Goal: Communication & Community: Connect with others

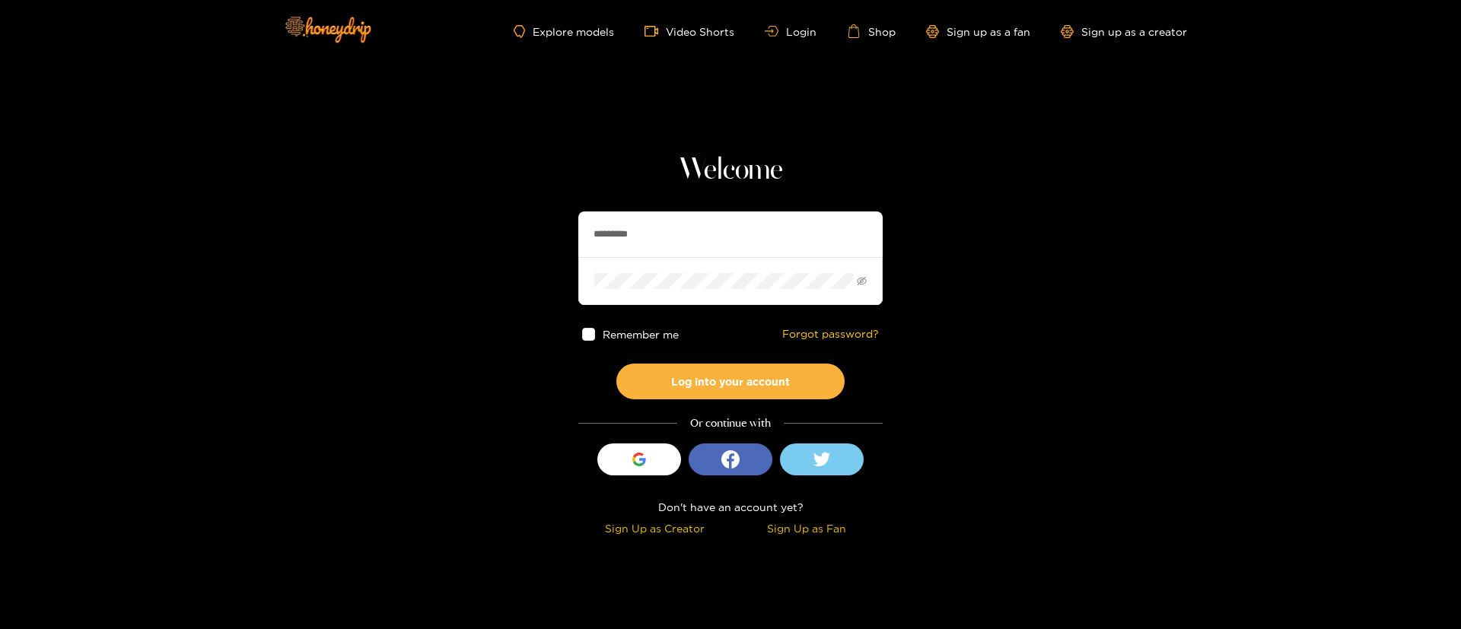
click at [671, 215] on input "*********" at bounding box center [730, 235] width 304 height 46
drag, startPoint x: 671, startPoint y: 215, endPoint x: 692, endPoint y: 209, distance: 21.2
click at [671, 215] on input "*********" at bounding box center [730, 235] width 304 height 46
type input "**********"
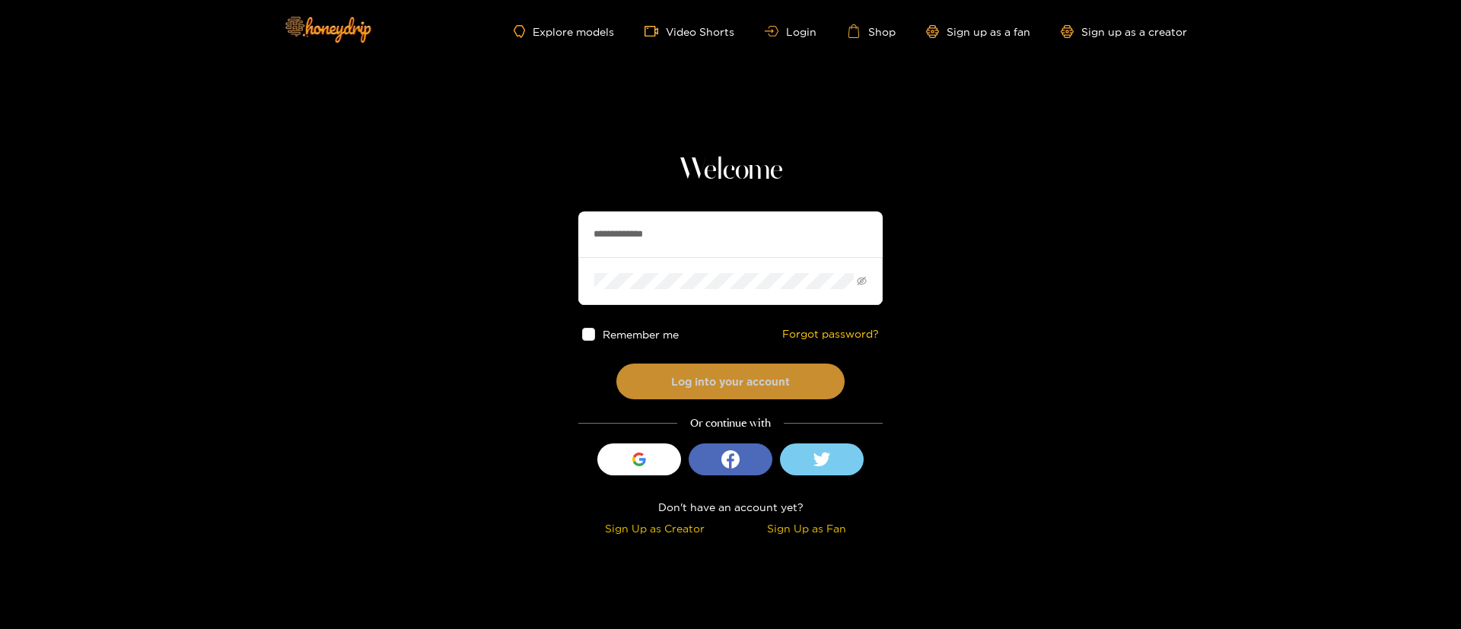
click at [698, 374] on button "Log into your account" at bounding box center [730, 382] width 228 height 36
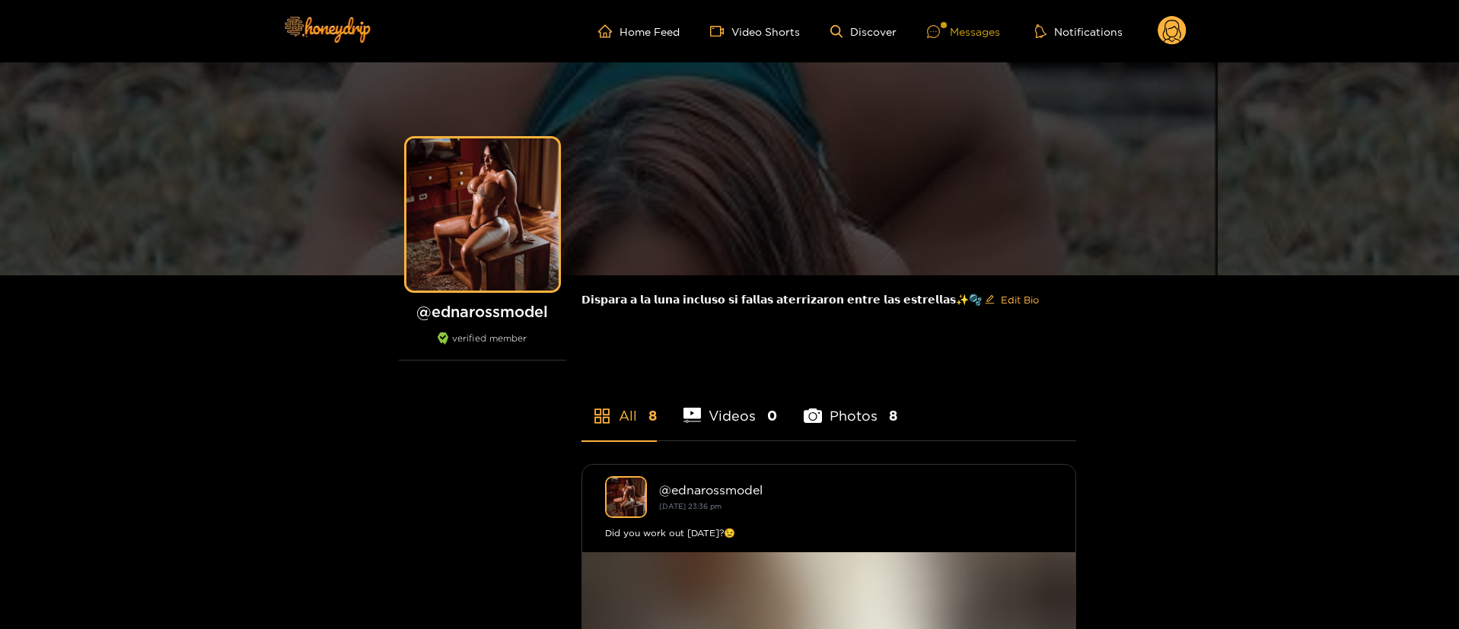
click at [943, 36] on div at bounding box center [938, 31] width 23 height 13
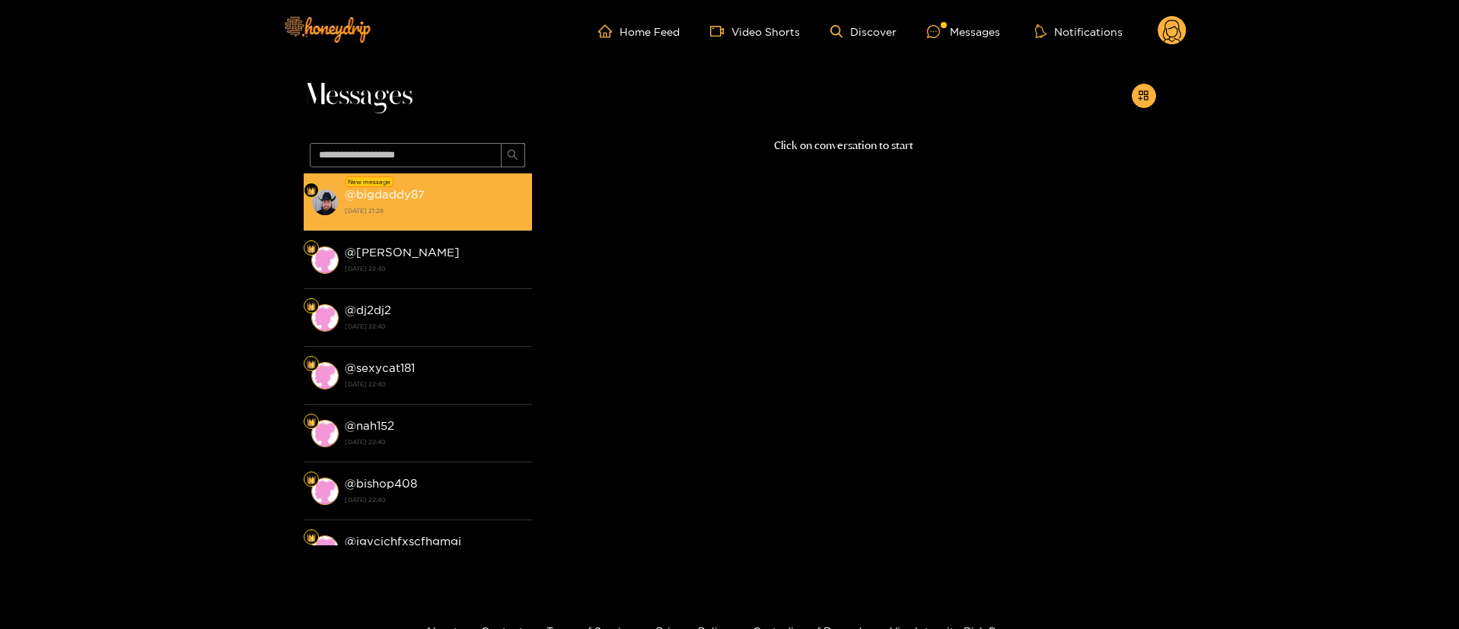
click at [440, 200] on div "@ bigdaddy87 [DATE] 21:28" at bounding box center [435, 202] width 180 height 34
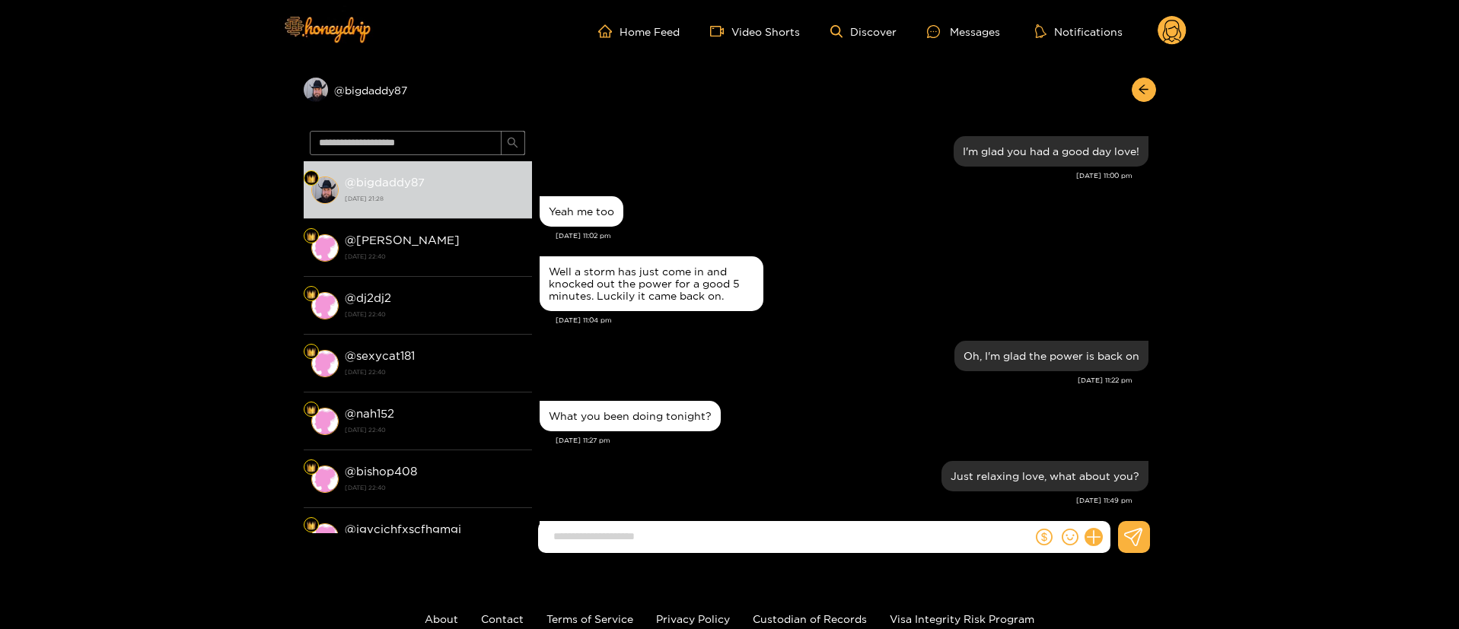
scroll to position [1169, 0]
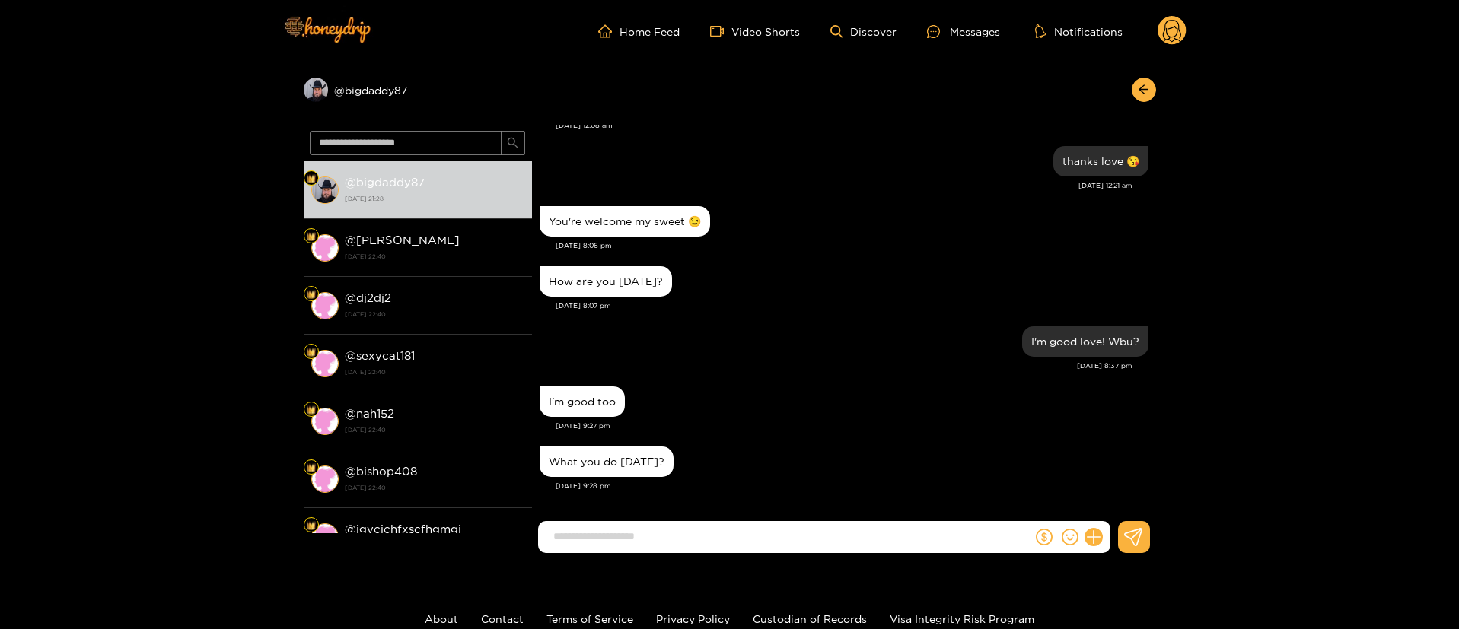
click at [766, 482] on div "[DATE] 9:28 pm" at bounding box center [851, 486] width 593 height 11
click at [700, 546] on input at bounding box center [789, 536] width 486 height 25
click at [867, 462] on div "What you do [DATE]?" at bounding box center [843, 462] width 609 height 38
drag, startPoint x: 721, startPoint y: 551, endPoint x: 713, endPoint y: 543, distance: 11.3
click at [720, 549] on form at bounding box center [785, 537] width 495 height 32
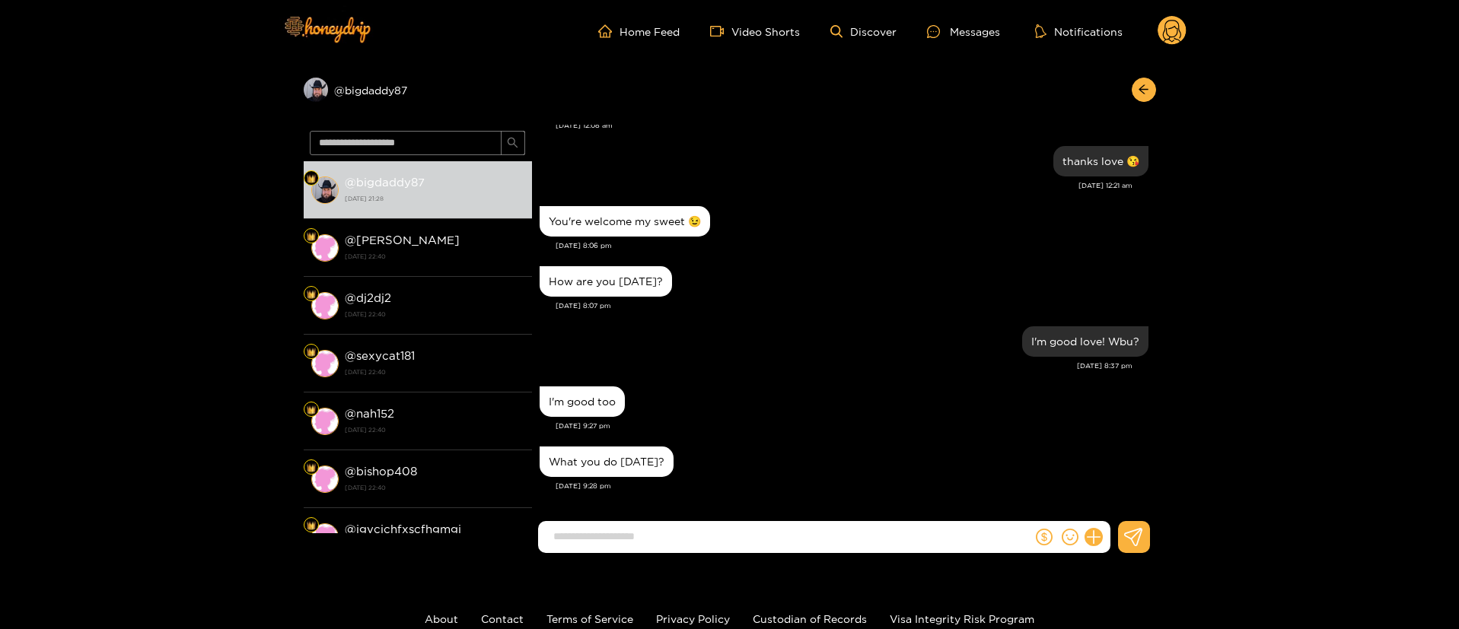
click at [712, 543] on input at bounding box center [789, 536] width 486 height 25
click at [759, 461] on div "What you do [DATE]?" at bounding box center [843, 462] width 609 height 38
click at [673, 528] on input at bounding box center [789, 536] width 486 height 25
click at [799, 388] on div "I'm good too" at bounding box center [843, 402] width 609 height 38
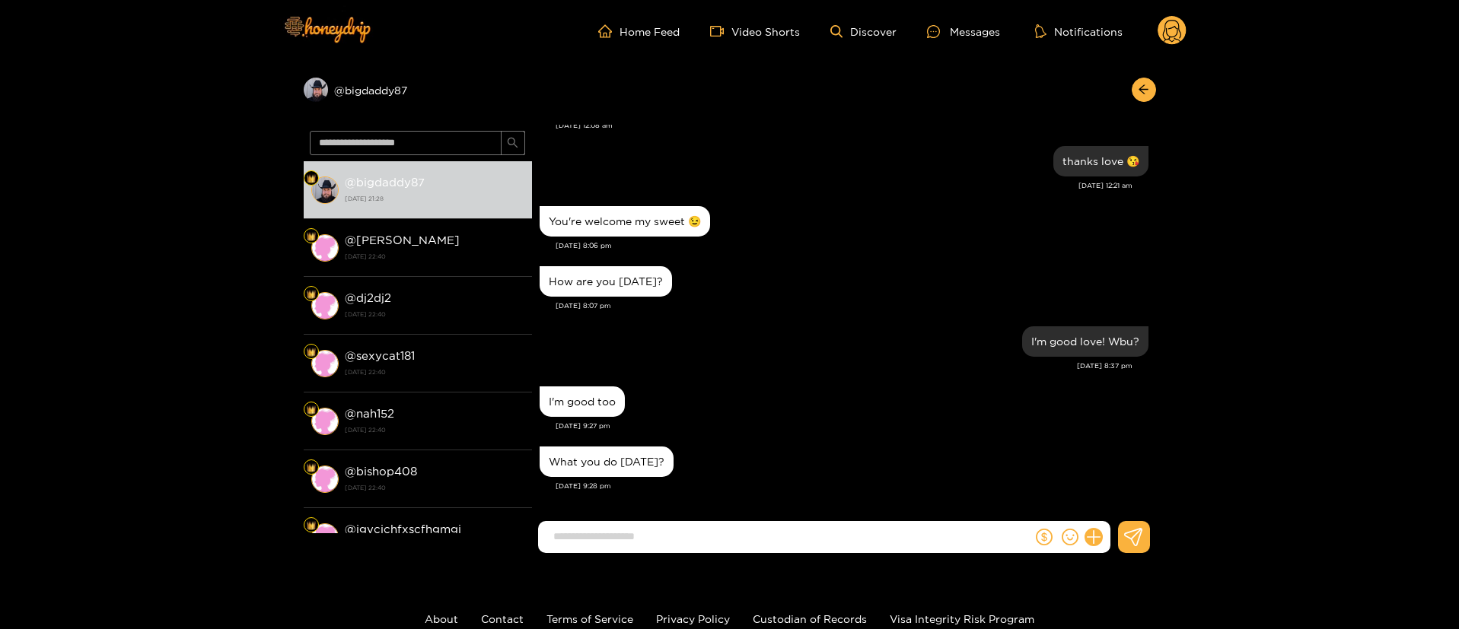
click at [696, 529] on input at bounding box center [789, 536] width 486 height 25
click at [596, 487] on div "[DATE] 9:28 pm" at bounding box center [851, 486] width 593 height 11
click at [673, 486] on div "[DATE] 9:28 pm" at bounding box center [851, 486] width 593 height 11
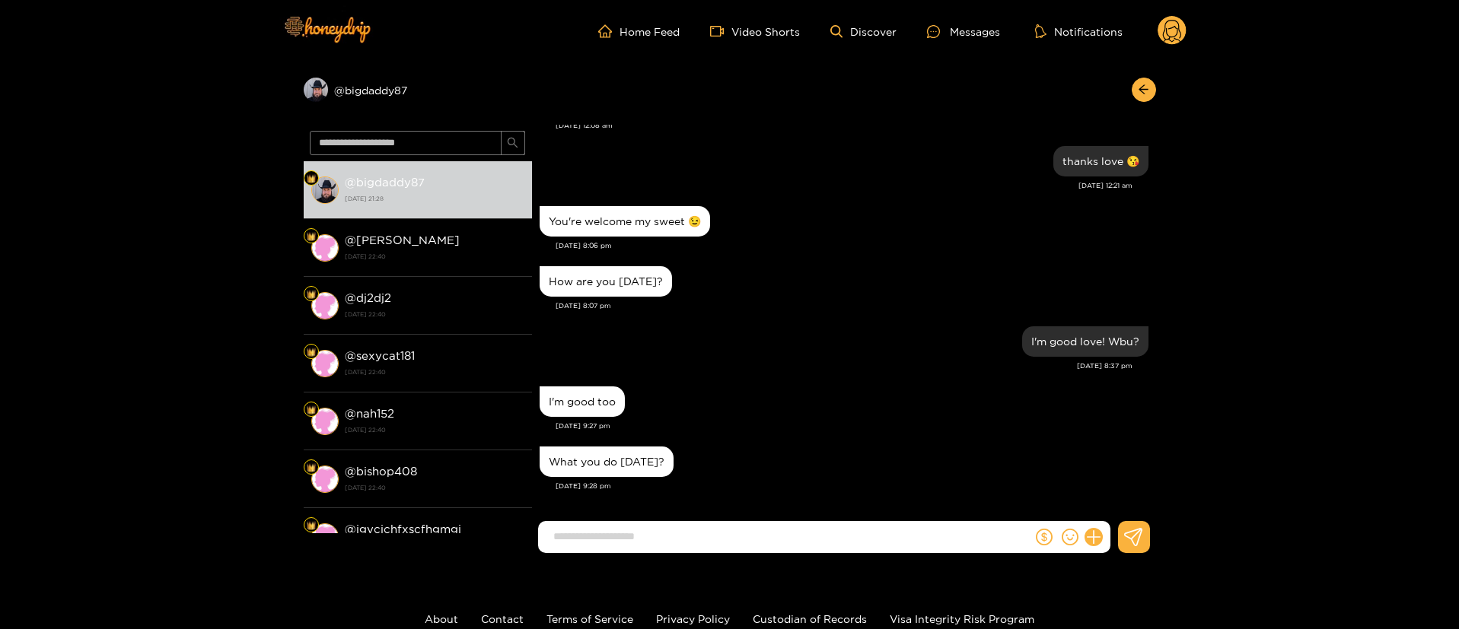
click at [567, 431] on div "[DATE] 9:27 pm" at bounding box center [851, 426] width 593 height 11
click at [713, 434] on div "I'm good too [DATE] 9:27 pm" at bounding box center [843, 413] width 609 height 60
click at [568, 428] on div "[DATE] 9:27 pm" at bounding box center [851, 426] width 593 height 11
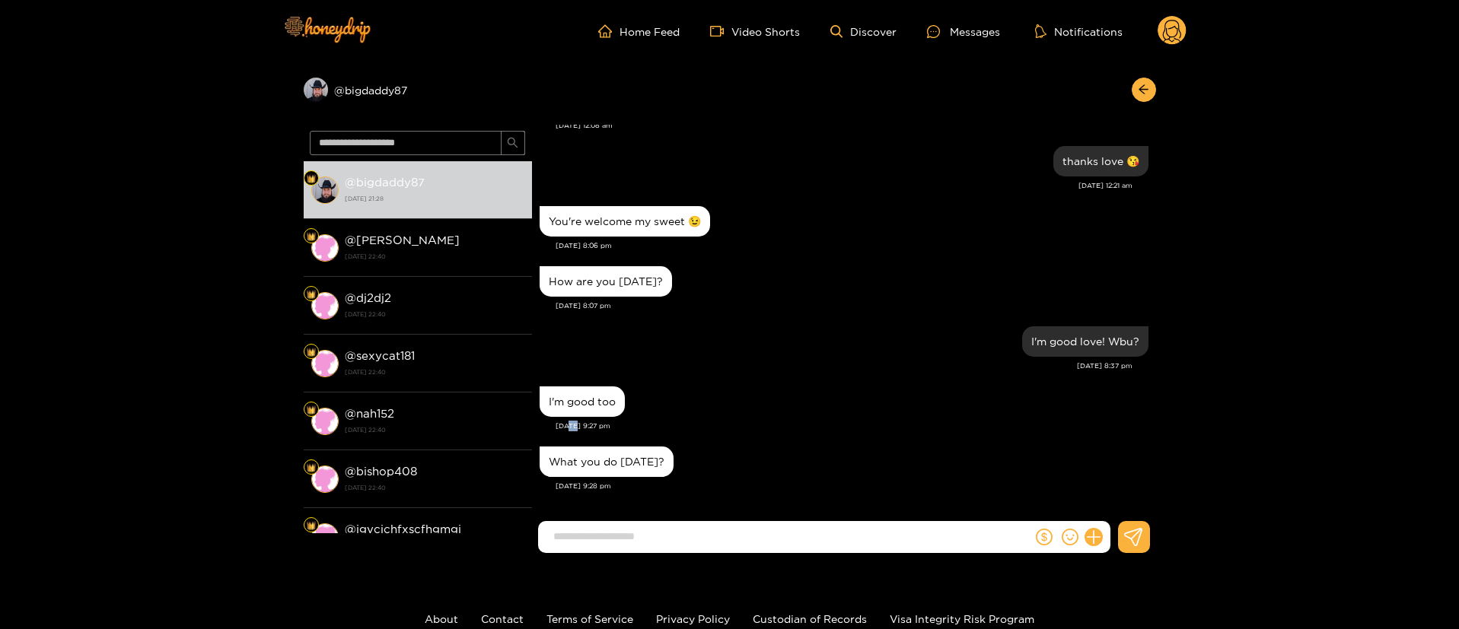
click at [568, 428] on div "[DATE] 9:27 pm" at bounding box center [851, 426] width 593 height 11
click at [988, 422] on div "[DATE] 9:27 pm" at bounding box center [851, 426] width 593 height 11
click at [593, 482] on div "[DATE] 9:28 pm" at bounding box center [851, 486] width 593 height 11
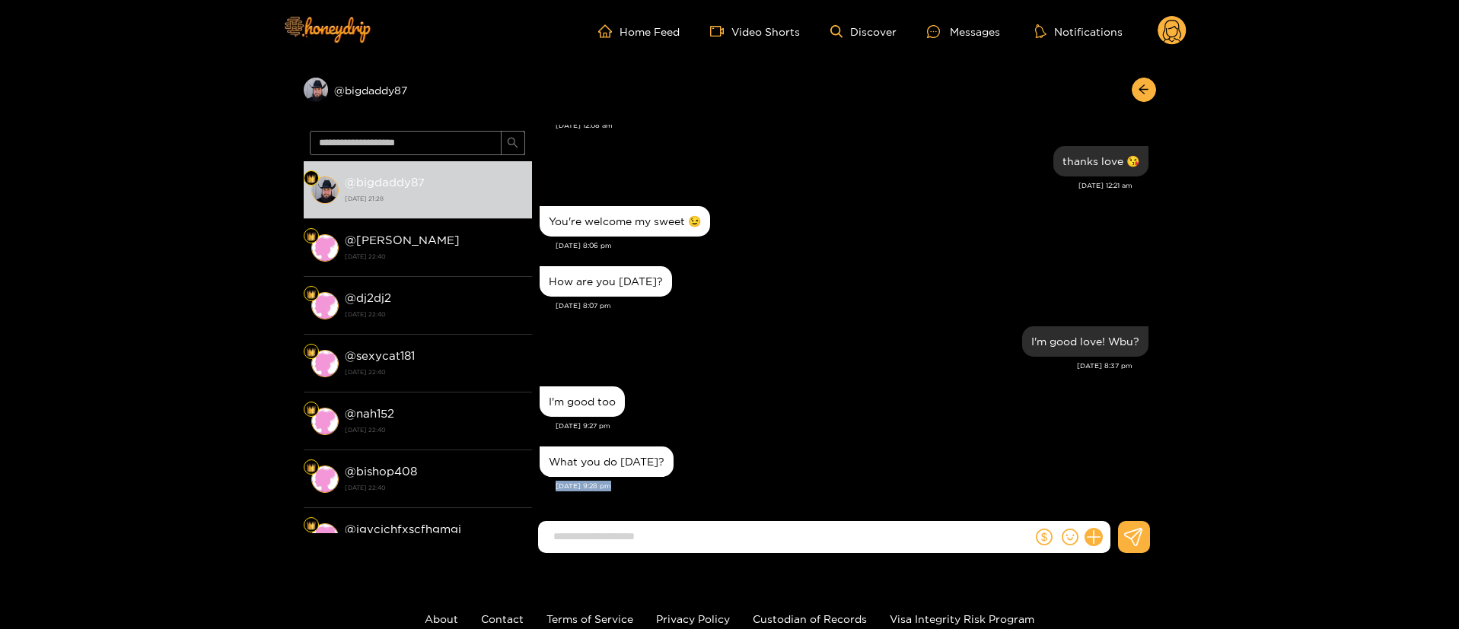
click at [593, 482] on div "[DATE] 9:28 pm" at bounding box center [851, 486] width 593 height 11
click at [803, 461] on div "What you do [DATE]?" at bounding box center [843, 462] width 609 height 38
click at [581, 488] on div "[DATE] 9:28 pm" at bounding box center [851, 486] width 593 height 11
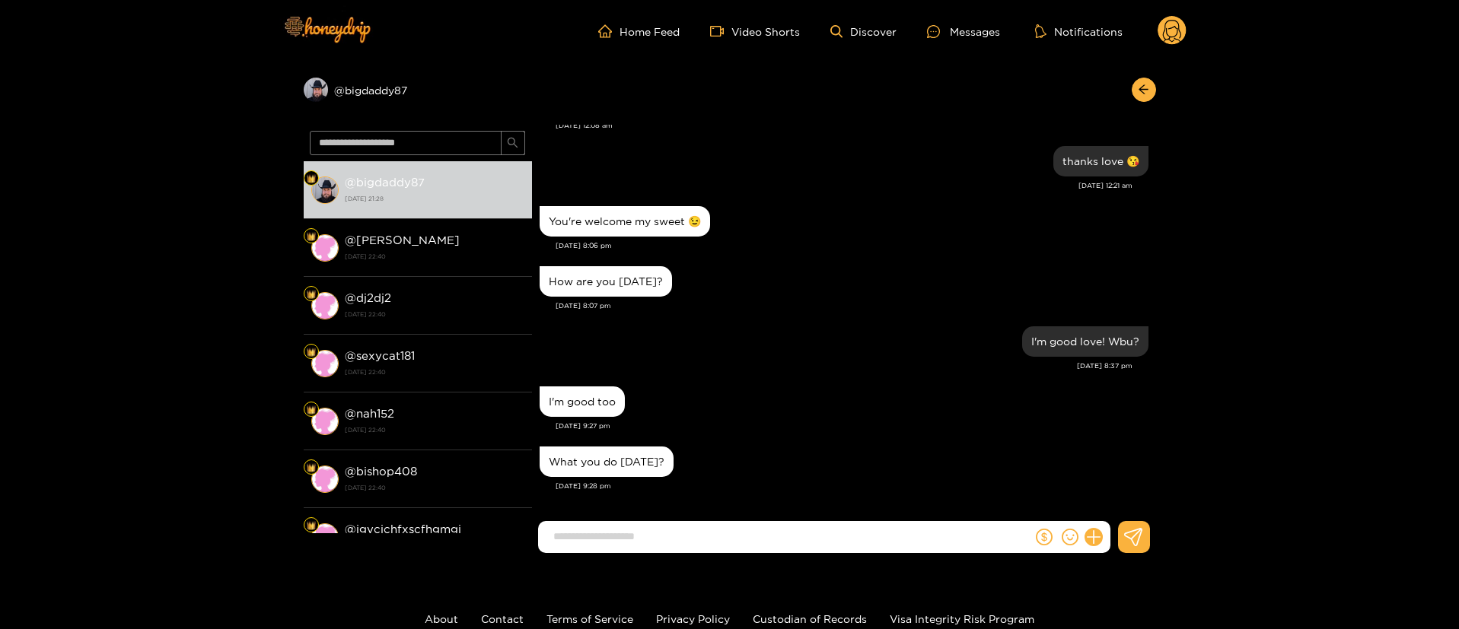
click at [1029, 467] on div "What you do [DATE]?" at bounding box center [843, 462] width 609 height 38
click at [937, 451] on div "What you do [DATE]?" at bounding box center [843, 462] width 609 height 38
click at [578, 485] on div "[DATE] 9:28 pm" at bounding box center [851, 486] width 593 height 11
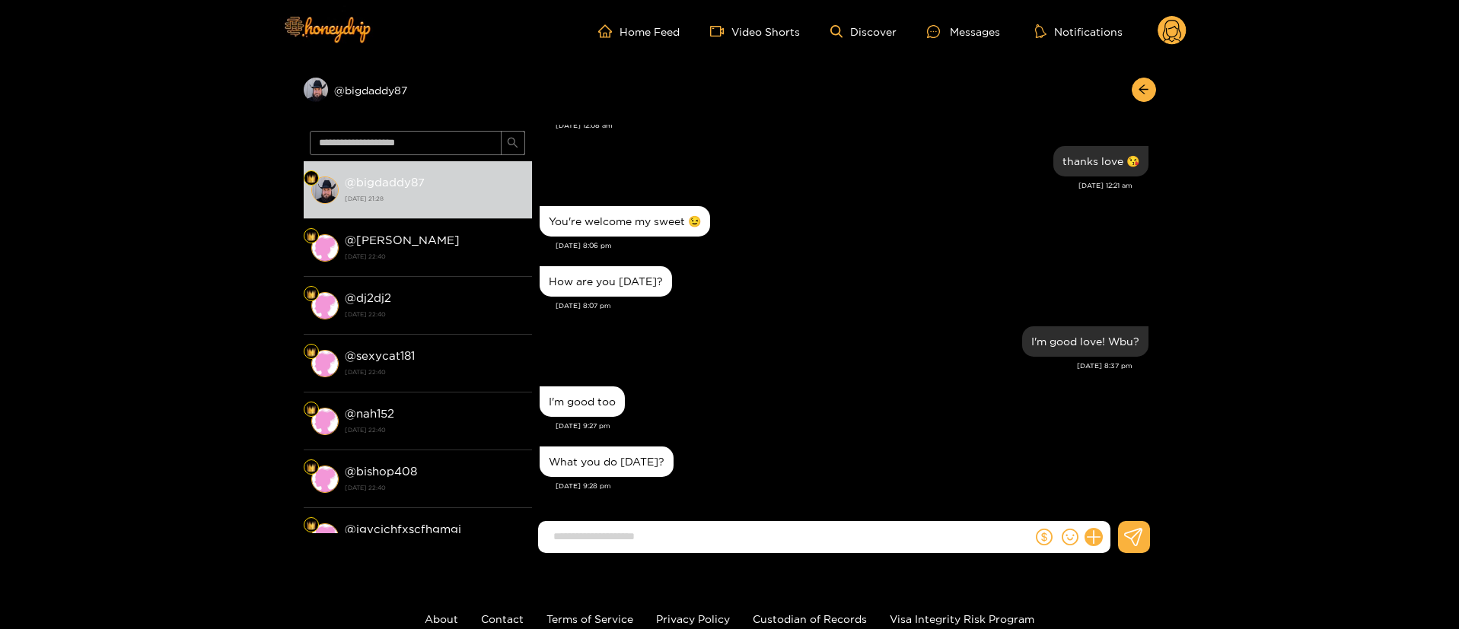
click at [895, 441] on div "I'm good too [DATE] 9:27 pm" at bounding box center [843, 413] width 609 height 60
click at [803, 402] on div "I'm good too" at bounding box center [843, 402] width 609 height 38
click at [783, 281] on div "How are you [DATE]?" at bounding box center [843, 281] width 609 height 38
click at [595, 490] on div "[DATE] 9:28 pm" at bounding box center [851, 486] width 593 height 11
click at [595, 489] on div "[DATE] 9:28 pm" at bounding box center [851, 486] width 593 height 11
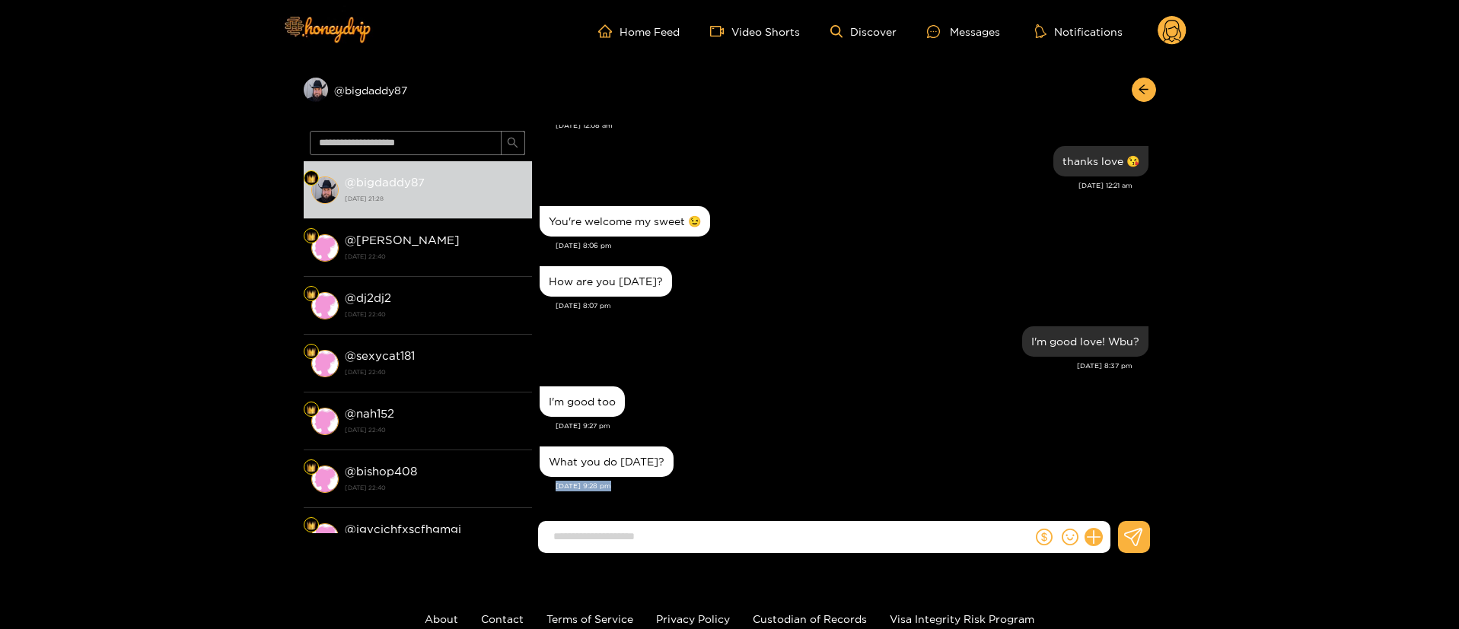
click at [595, 489] on div "[DATE] 9:28 pm" at bounding box center [851, 486] width 593 height 11
click at [886, 441] on div "I'm good too [DATE] 9:27 pm" at bounding box center [843, 413] width 609 height 60
click at [572, 421] on div "[DATE] 9:27 pm" at bounding box center [851, 426] width 593 height 11
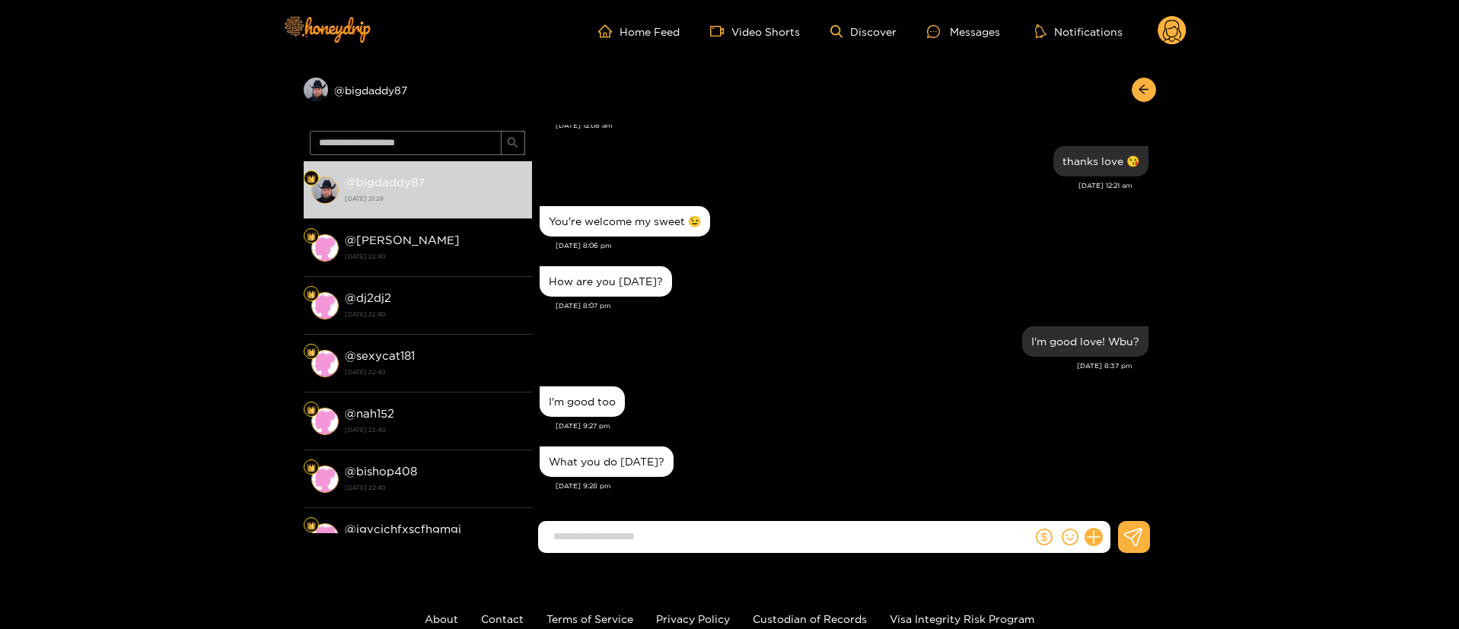
click at [705, 362] on div "[DATE] 8:37 pm" at bounding box center [835, 366] width 593 height 11
click at [590, 482] on div "[DATE] 9:28 pm" at bounding box center [851, 486] width 593 height 11
click at [679, 468] on div "What you do [DATE]?" at bounding box center [843, 462] width 609 height 38
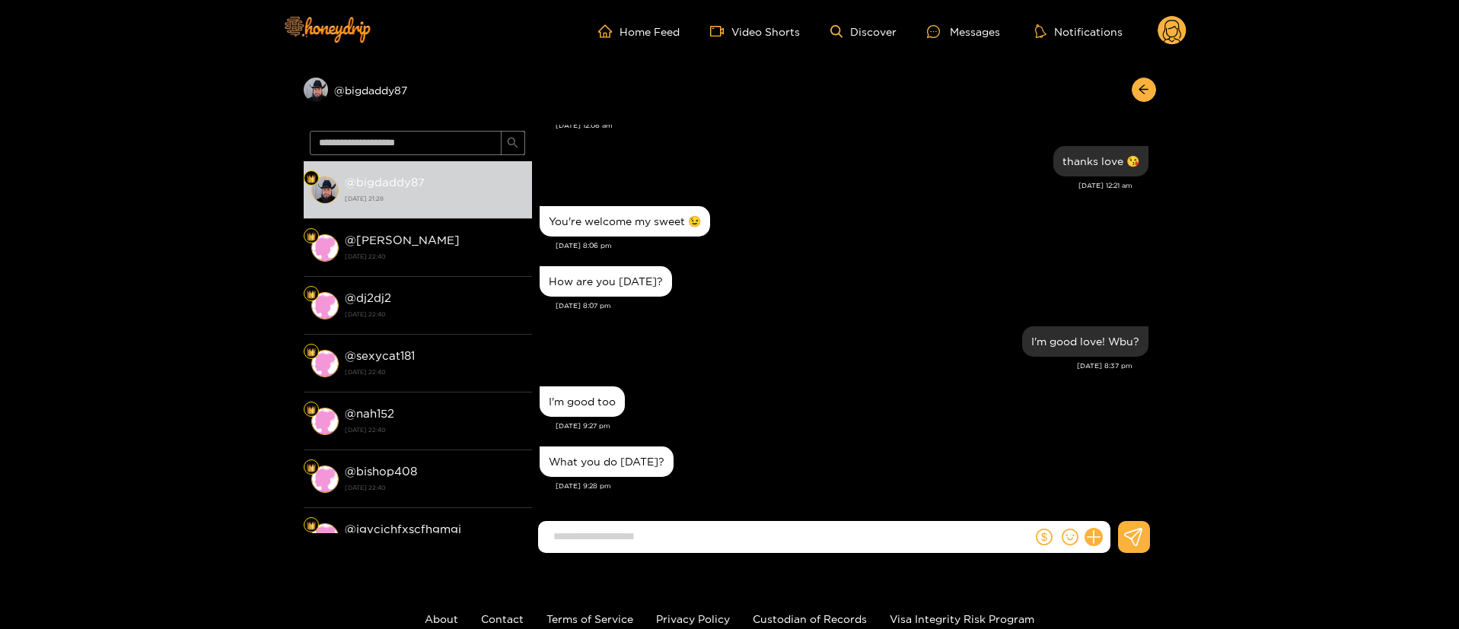
drag, startPoint x: 608, startPoint y: 488, endPoint x: 545, endPoint y: 490, distance: 63.2
click at [545, 490] on div "What you do [DATE]? [DATE] 9:28 pm" at bounding box center [843, 473] width 609 height 60
click at [604, 489] on div "[DATE] 9:28 pm" at bounding box center [851, 486] width 593 height 11
click at [749, 450] on div "What you do [DATE]?" at bounding box center [843, 462] width 609 height 38
click at [596, 487] on div "[DATE] 9:28 pm" at bounding box center [851, 486] width 593 height 11
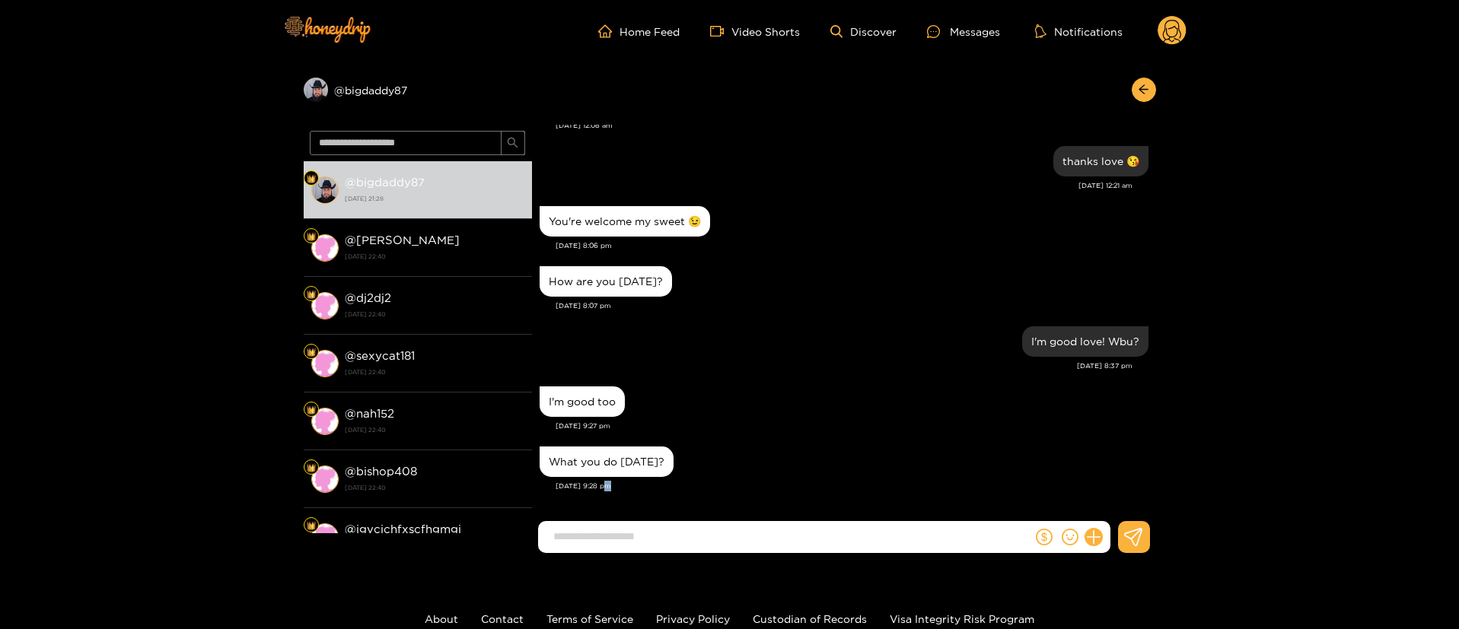
click at [596, 487] on div "[DATE] 9:28 pm" at bounding box center [851, 486] width 593 height 11
drag, startPoint x: 757, startPoint y: 453, endPoint x: 635, endPoint y: 482, distance: 125.1
click at [758, 453] on div "What you do [DATE]?" at bounding box center [843, 462] width 609 height 38
click at [582, 486] on div "[DATE] 9:28 pm" at bounding box center [851, 486] width 593 height 11
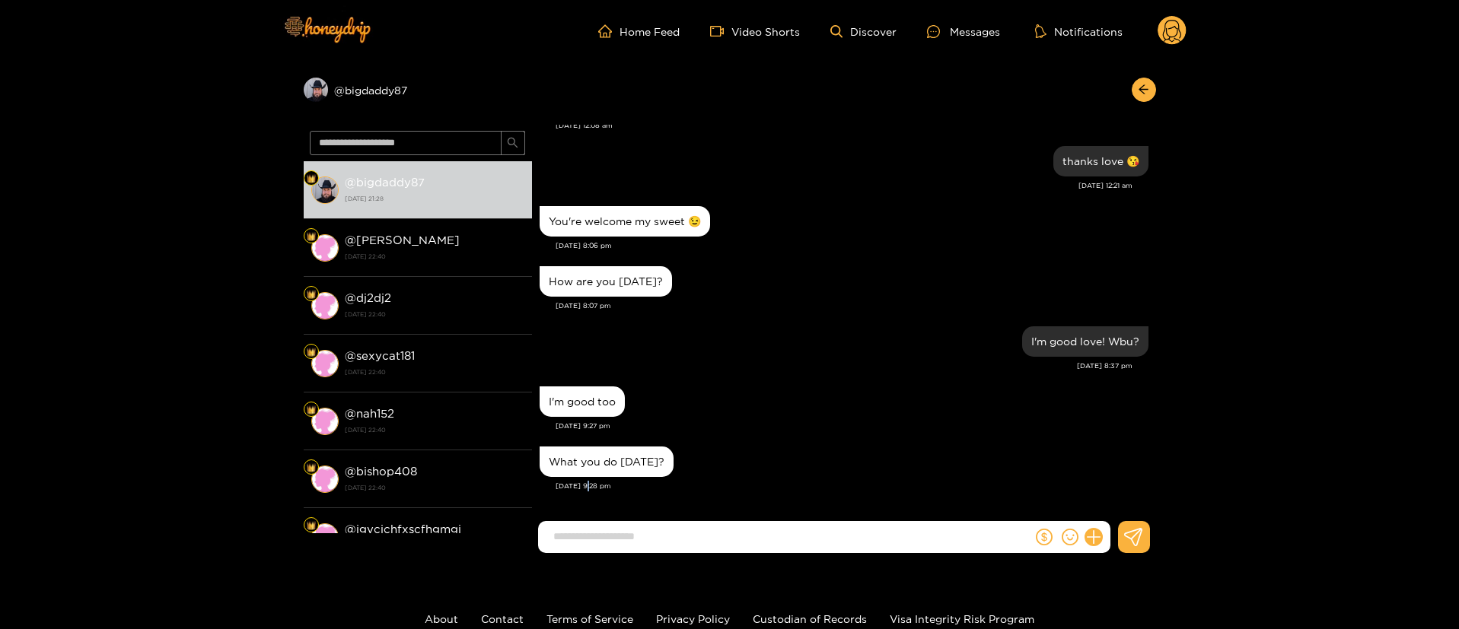
click at [582, 486] on div "[DATE] 9:28 pm" at bounding box center [851, 486] width 593 height 11
click at [694, 407] on div "I'm good too" at bounding box center [843, 402] width 609 height 38
click at [799, 335] on div "I'm good love! Wbu?" at bounding box center [843, 342] width 609 height 38
click at [579, 476] on div "What you do [DATE]?" at bounding box center [606, 462] width 134 height 30
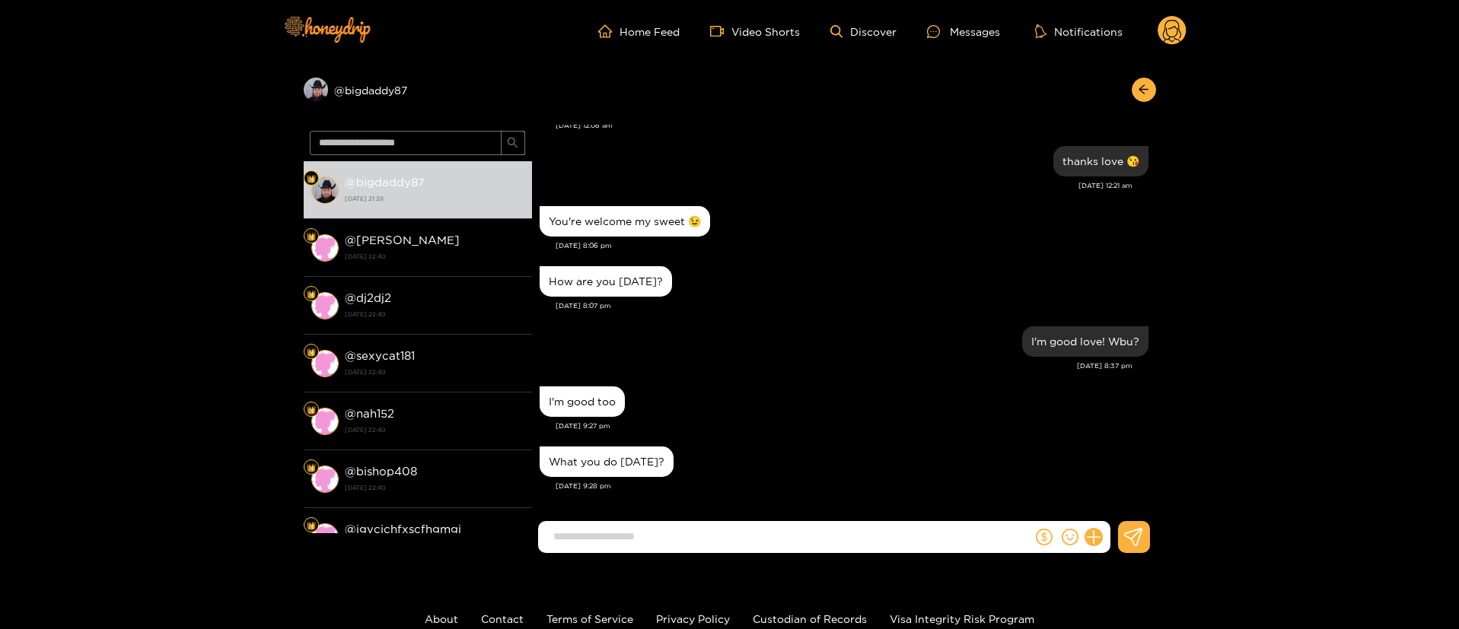
click at [579, 486] on div "[DATE] 9:28 pm" at bounding box center [851, 486] width 593 height 11
click at [584, 425] on div "[DATE] 9:27 pm" at bounding box center [851, 426] width 593 height 11
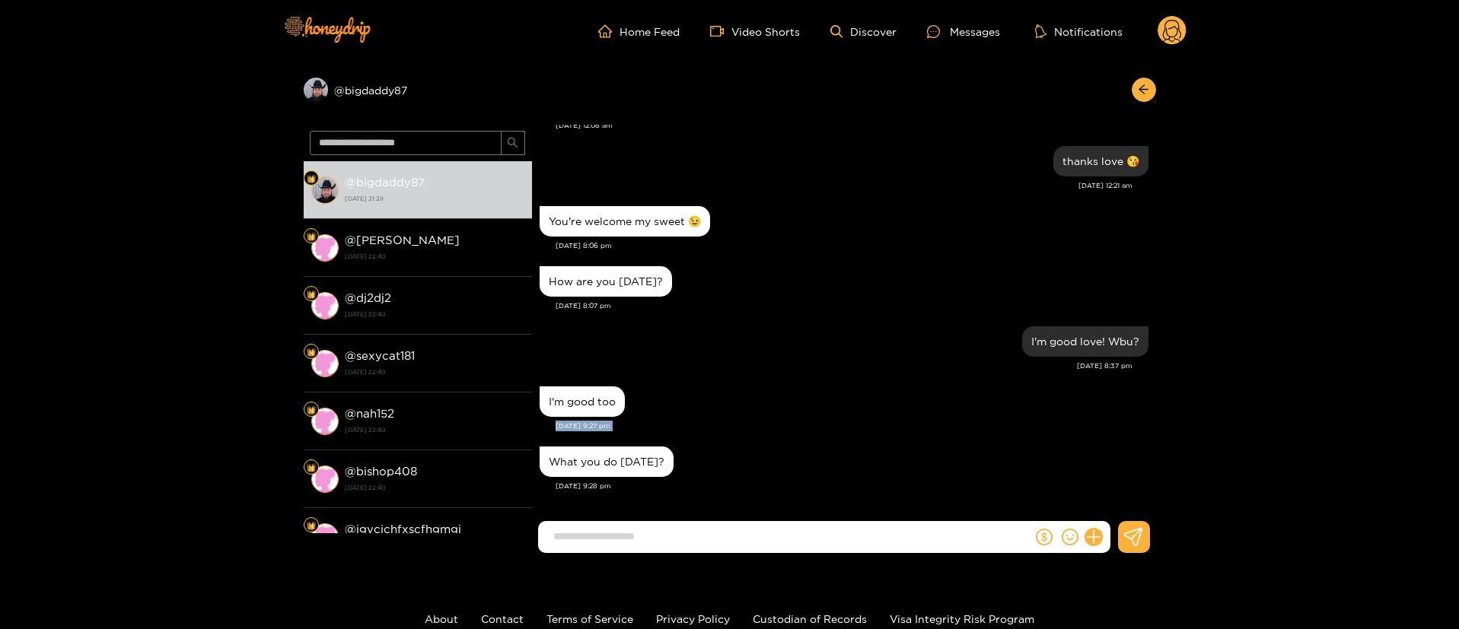
click at [584, 425] on div "[DATE] 9:27 pm" at bounding box center [851, 426] width 593 height 11
click at [592, 482] on div "[DATE] 9:28 pm" at bounding box center [851, 486] width 593 height 11
click at [592, 484] on div "[DATE] 9:28 pm" at bounding box center [851, 486] width 593 height 11
click at [928, 416] on div "I'm good too" at bounding box center [843, 402] width 609 height 38
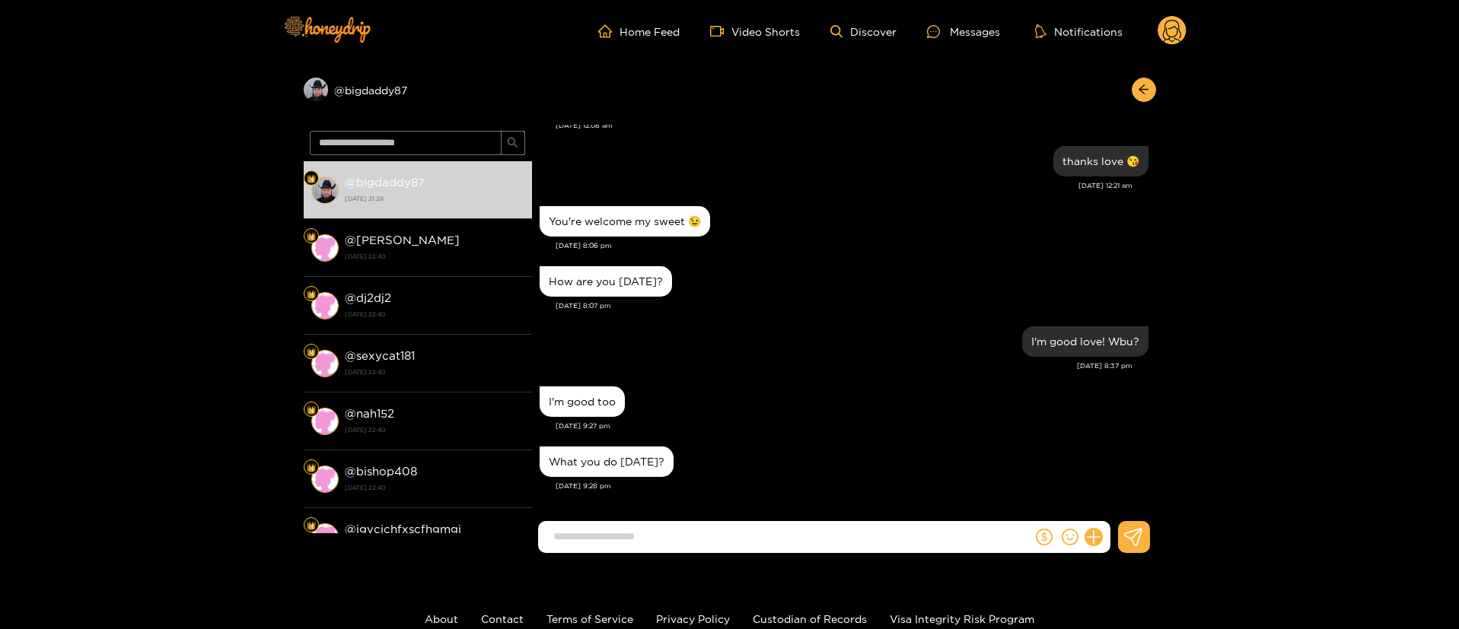
click at [841, 381] on div "I'm good love! Wbu? [DATE] 8:37 pm" at bounding box center [843, 353] width 609 height 60
click at [784, 437] on div "I'm good too [DATE] 9:27 pm" at bounding box center [843, 413] width 609 height 60
click at [794, 398] on div "I'm good too" at bounding box center [843, 402] width 609 height 38
click at [740, 528] on input at bounding box center [789, 536] width 486 height 25
click at [740, 454] on div "What you do [DATE]?" at bounding box center [843, 462] width 609 height 38
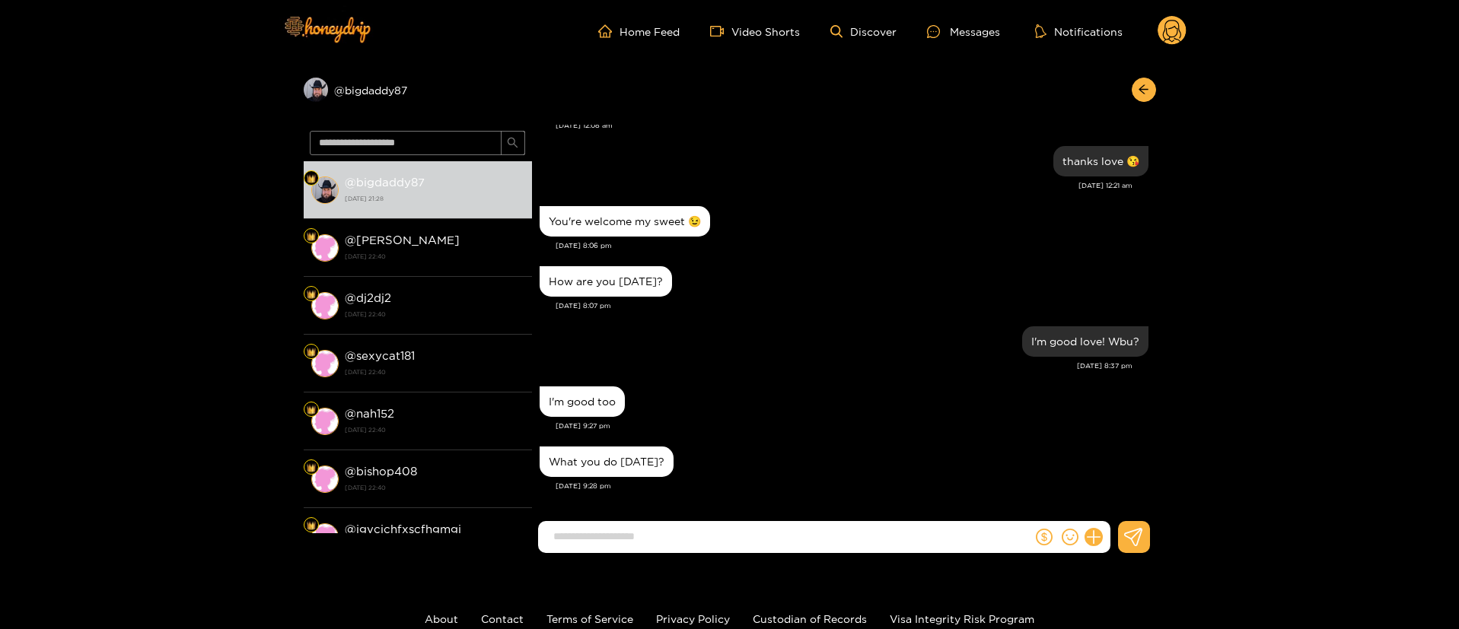
click at [943, 525] on input at bounding box center [789, 536] width 486 height 25
click at [794, 408] on div "I'm good too" at bounding box center [843, 402] width 609 height 38
drag, startPoint x: 724, startPoint y: 543, endPoint x: 714, endPoint y: 532, distance: 15.6
click at [724, 542] on input at bounding box center [789, 536] width 486 height 25
click at [714, 532] on input at bounding box center [789, 536] width 486 height 25
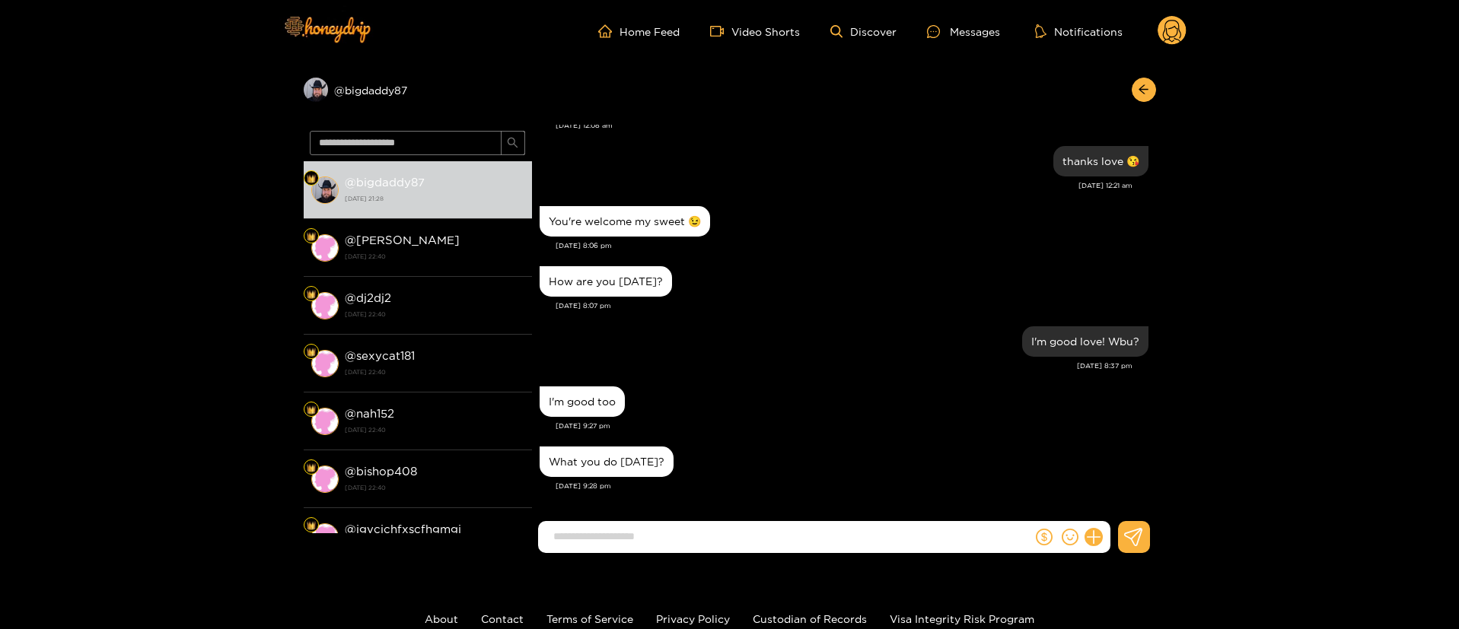
click at [683, 367] on div "[DATE] 8:37 pm" at bounding box center [835, 366] width 593 height 11
click at [794, 429] on div "[DATE] 9:27 pm" at bounding box center [851, 426] width 593 height 11
click at [804, 417] on div "I'm good too" at bounding box center [843, 402] width 609 height 38
click at [753, 535] on input at bounding box center [789, 536] width 486 height 25
click at [938, 381] on div "I'm good love! Wbu? [DATE] 8:37 pm" at bounding box center [843, 353] width 609 height 60
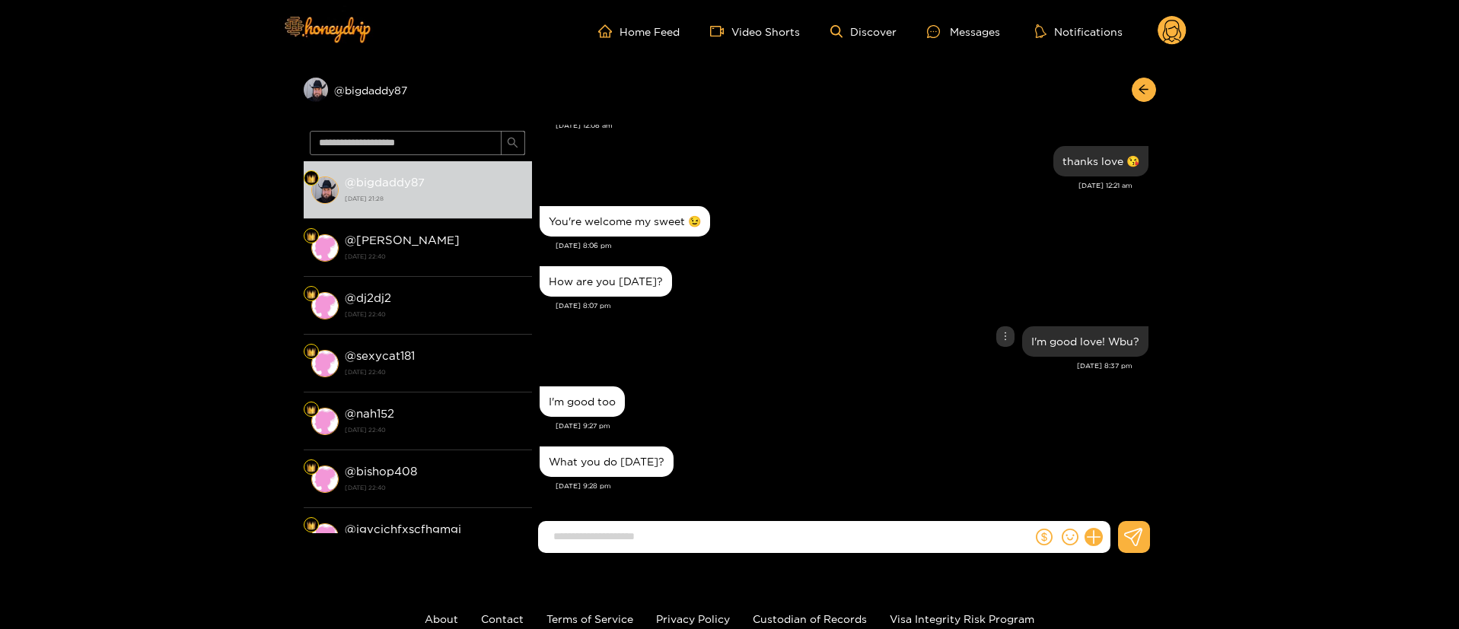
click at [822, 339] on div "I'm good love! Wbu?" at bounding box center [843, 342] width 609 height 38
drag, startPoint x: 836, startPoint y: 552, endPoint x: 824, endPoint y: 534, distance: 21.9
click at [835, 550] on form at bounding box center [785, 537] width 495 height 32
click at [824, 534] on input at bounding box center [789, 536] width 486 height 25
click at [826, 303] on div "[DATE] 8:07 pm" at bounding box center [851, 306] width 593 height 11
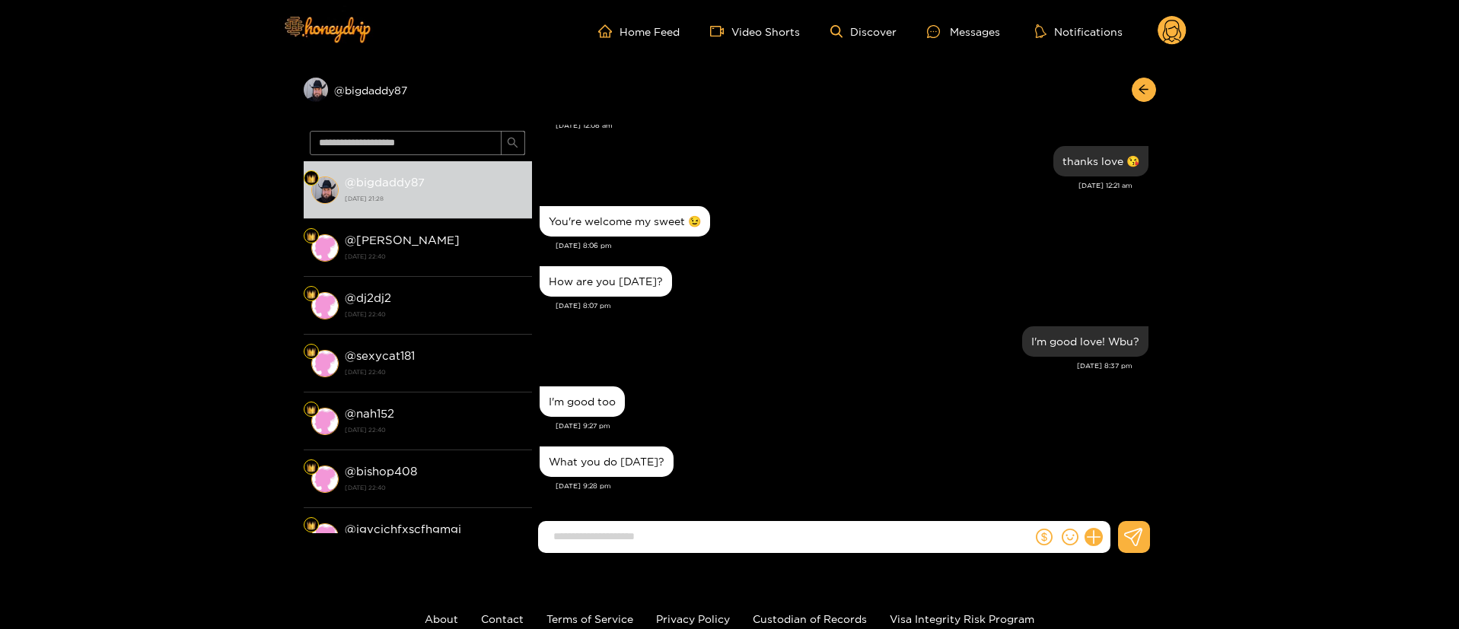
click at [810, 298] on div "How are you [DATE]?" at bounding box center [843, 281] width 609 height 38
click at [768, 247] on div "[DATE] 8:06 pm" at bounding box center [851, 245] width 593 height 11
click at [838, 399] on div "I'm good too" at bounding box center [843, 402] width 609 height 38
click at [616, 456] on div "What you do [DATE]?" at bounding box center [607, 462] width 116 height 12
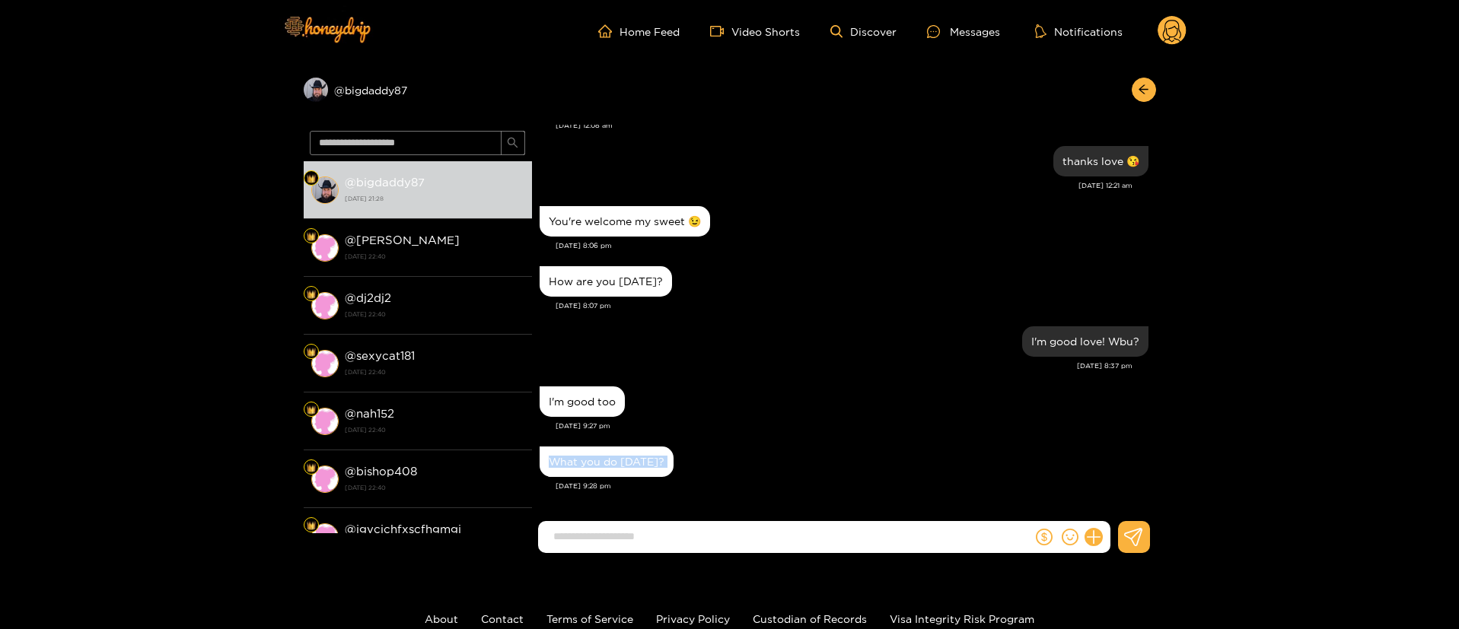
click at [616, 456] on div "What you do [DATE]?" at bounding box center [607, 462] width 116 height 12
drag, startPoint x: 851, startPoint y: 400, endPoint x: 658, endPoint y: 405, distance: 192.5
click at [851, 401] on div "I'm good too" at bounding box center [843, 402] width 609 height 38
click at [584, 410] on div "I'm good too" at bounding box center [581, 402] width 85 height 30
click at [584, 405] on div "I'm good too" at bounding box center [582, 402] width 67 height 12
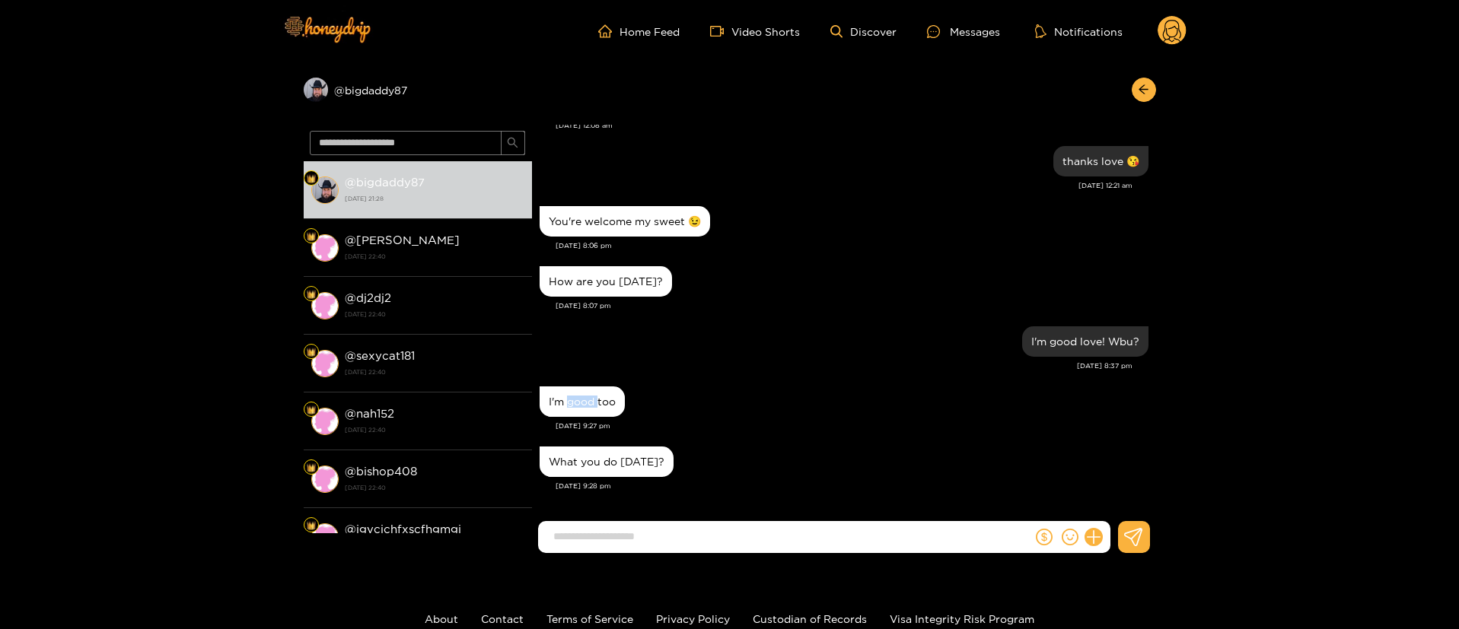
click at [584, 404] on div "I'm good too" at bounding box center [582, 402] width 67 height 12
click at [792, 397] on div "I'm good too" at bounding box center [843, 402] width 609 height 38
click at [578, 456] on div "What you do [DATE]?" at bounding box center [607, 462] width 116 height 12
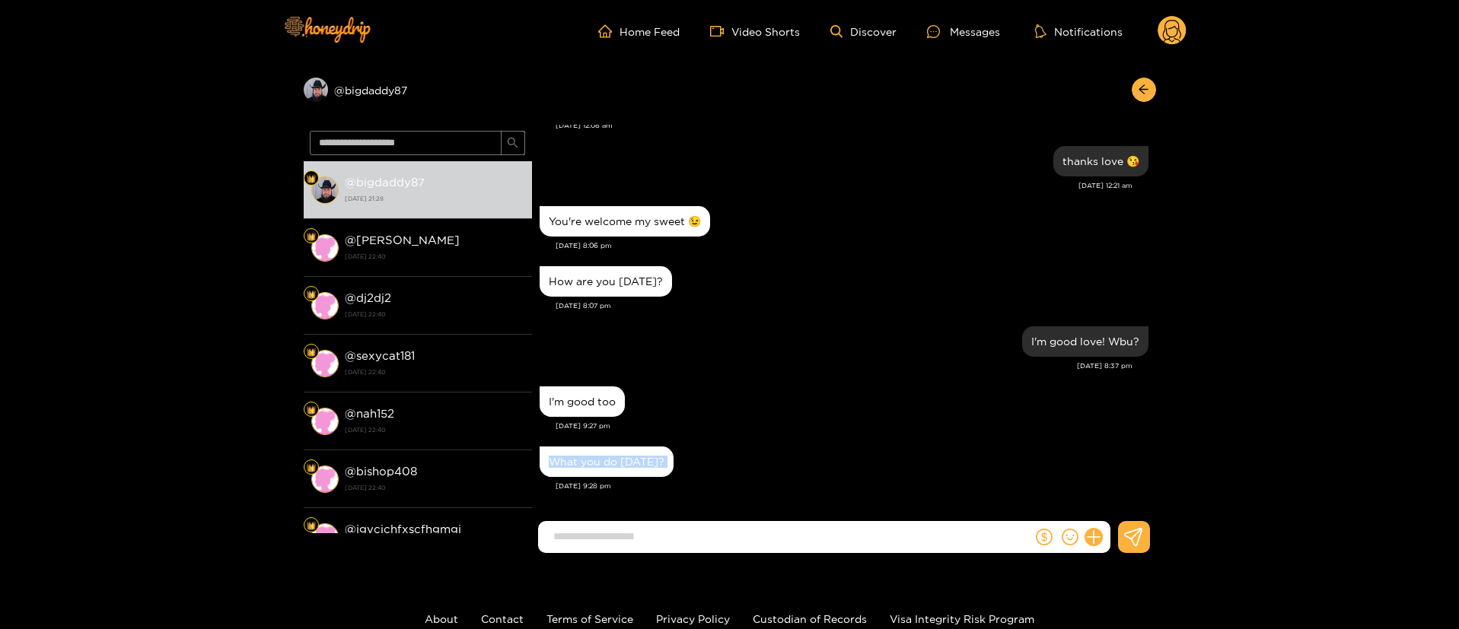
click at [578, 456] on div "What you do [DATE]?" at bounding box center [607, 462] width 116 height 12
click at [838, 407] on div "I'm good too" at bounding box center [843, 402] width 609 height 38
click at [618, 466] on div "What you do [DATE]?" at bounding box center [606, 462] width 134 height 30
click at [619, 453] on div "What you do [DATE]?" at bounding box center [606, 462] width 134 height 30
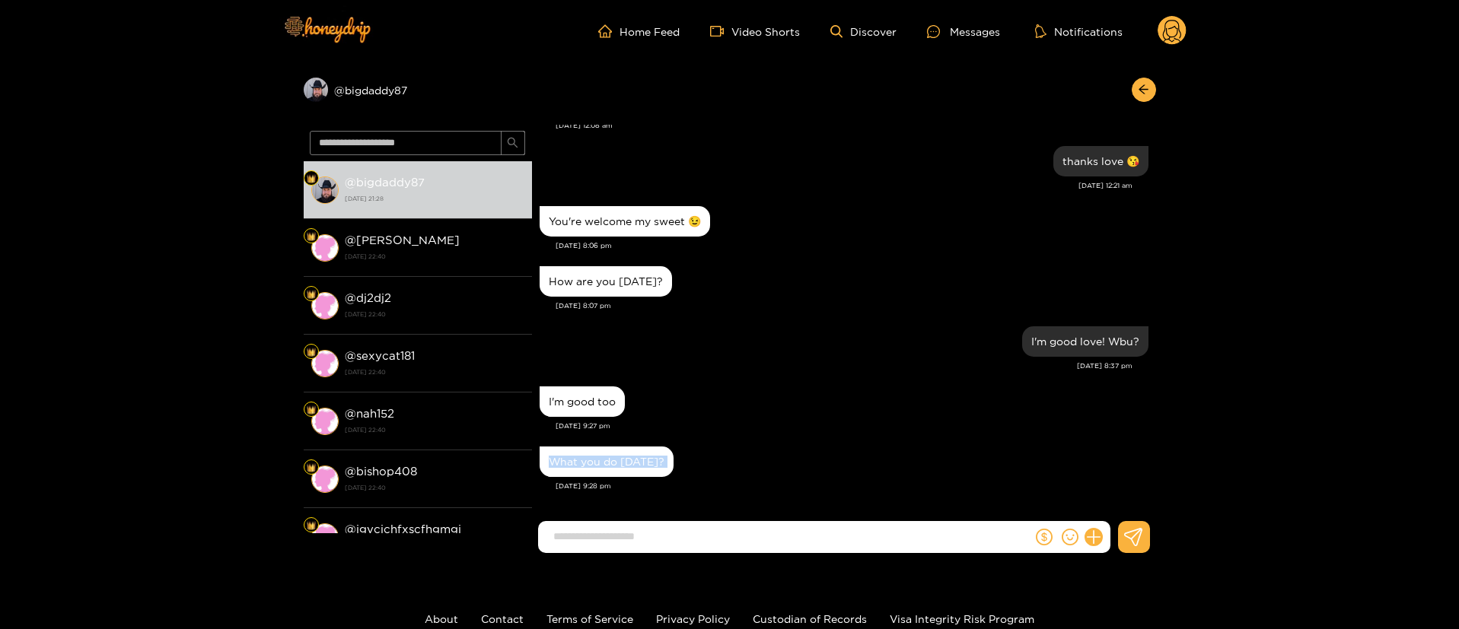
click at [619, 453] on div "What you do [DATE]?" at bounding box center [606, 462] width 134 height 30
click at [578, 397] on div "I'm good too" at bounding box center [582, 402] width 67 height 12
click at [578, 396] on div "I'm good too" at bounding box center [582, 402] width 67 height 12
click at [767, 383] on div "I'm good too" at bounding box center [843, 402] width 609 height 38
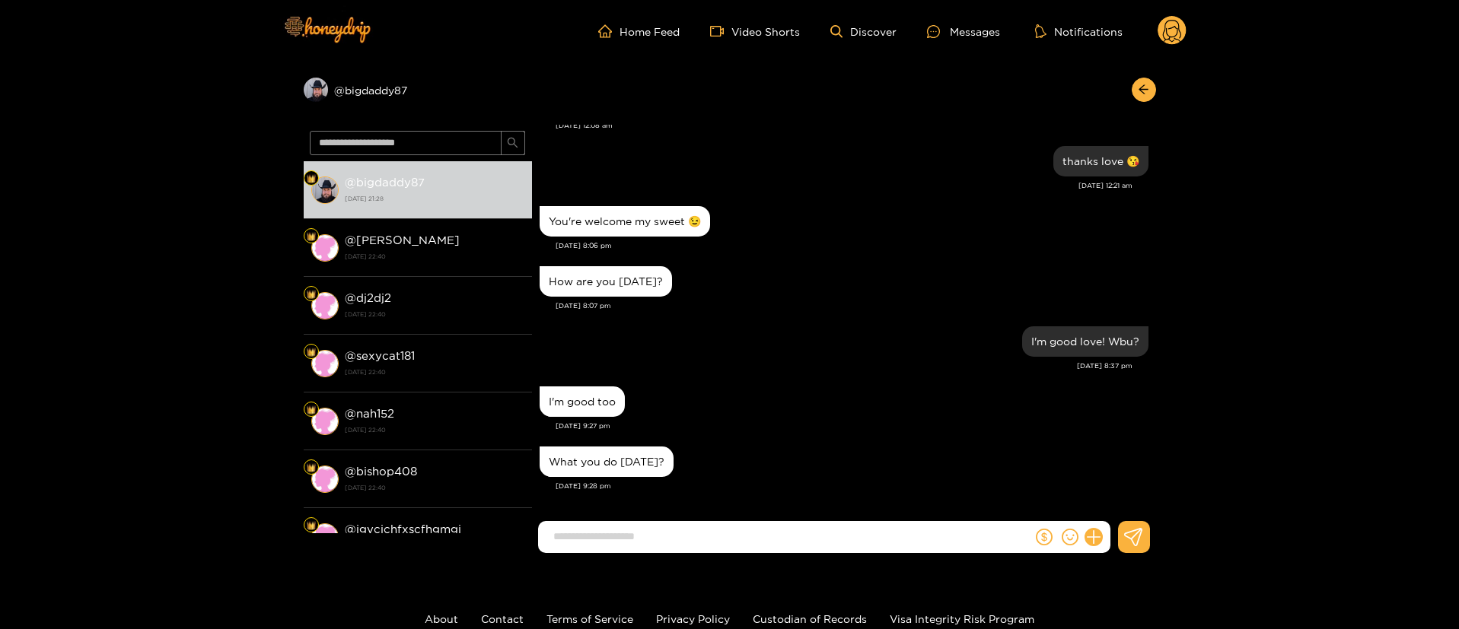
click at [600, 458] on div "What you do [DATE]?" at bounding box center [607, 462] width 116 height 12
click at [803, 393] on div "I'm good too" at bounding box center [843, 402] width 609 height 38
click at [587, 399] on div "I'm good too" at bounding box center [582, 402] width 67 height 12
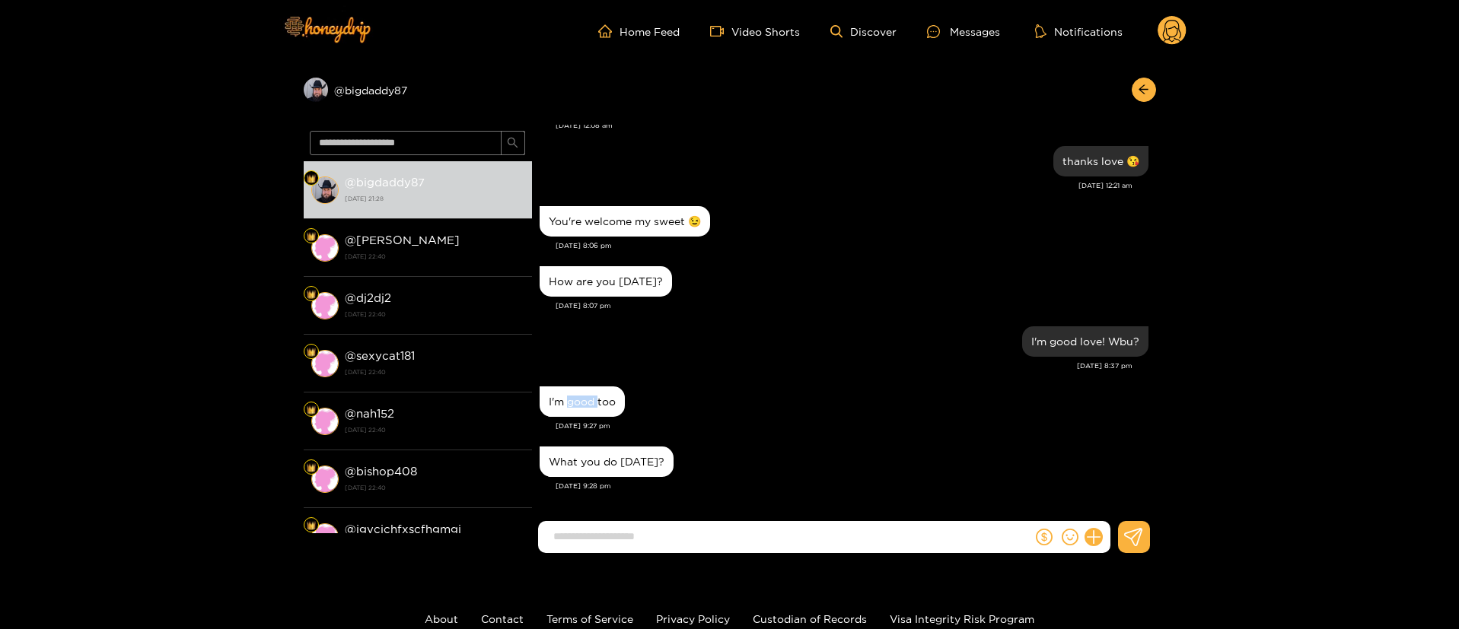
click at [587, 399] on div "I'm good too" at bounding box center [582, 402] width 67 height 12
click at [902, 485] on div "[DATE] 9:28 pm" at bounding box center [851, 486] width 593 height 11
click at [740, 523] on form at bounding box center [785, 537] width 495 height 32
click at [736, 532] on input at bounding box center [789, 536] width 486 height 25
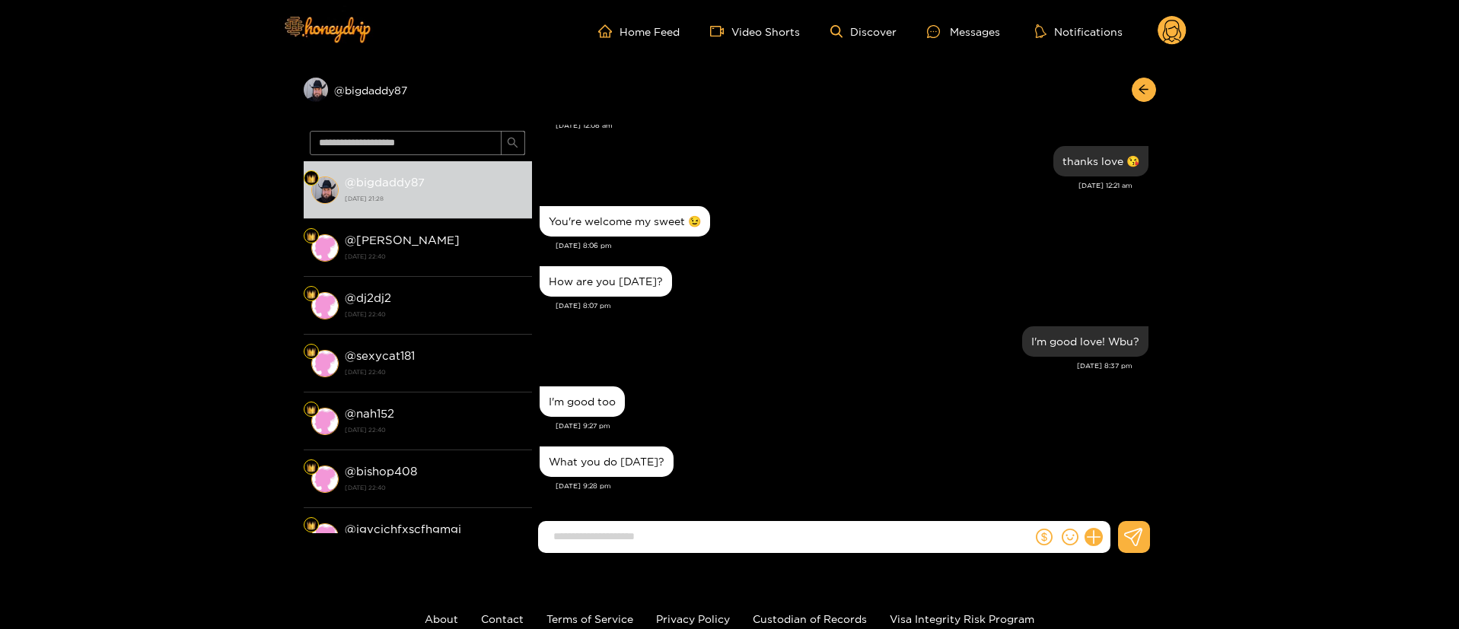
click at [731, 532] on input at bounding box center [789, 536] width 486 height 25
click at [721, 524] on input at bounding box center [789, 536] width 486 height 25
click at [756, 549] on form at bounding box center [785, 537] width 495 height 32
click at [700, 428] on div "[DATE] 9:27 pm" at bounding box center [851, 426] width 593 height 11
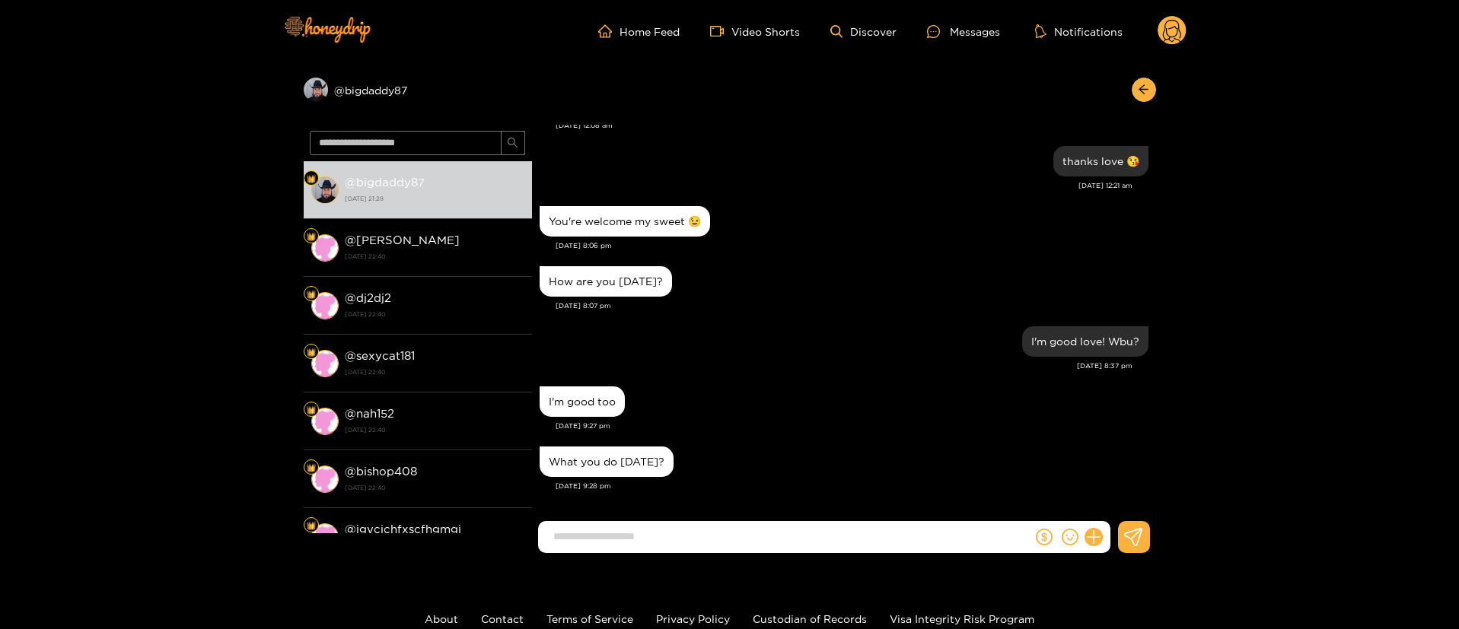
click at [618, 476] on div "What you do [DATE]?" at bounding box center [606, 462] width 134 height 30
click at [616, 468] on div "What you do [DATE]?" at bounding box center [606, 462] width 134 height 30
drag, startPoint x: 746, startPoint y: 399, endPoint x: 740, endPoint y: 394, distance: 8.2
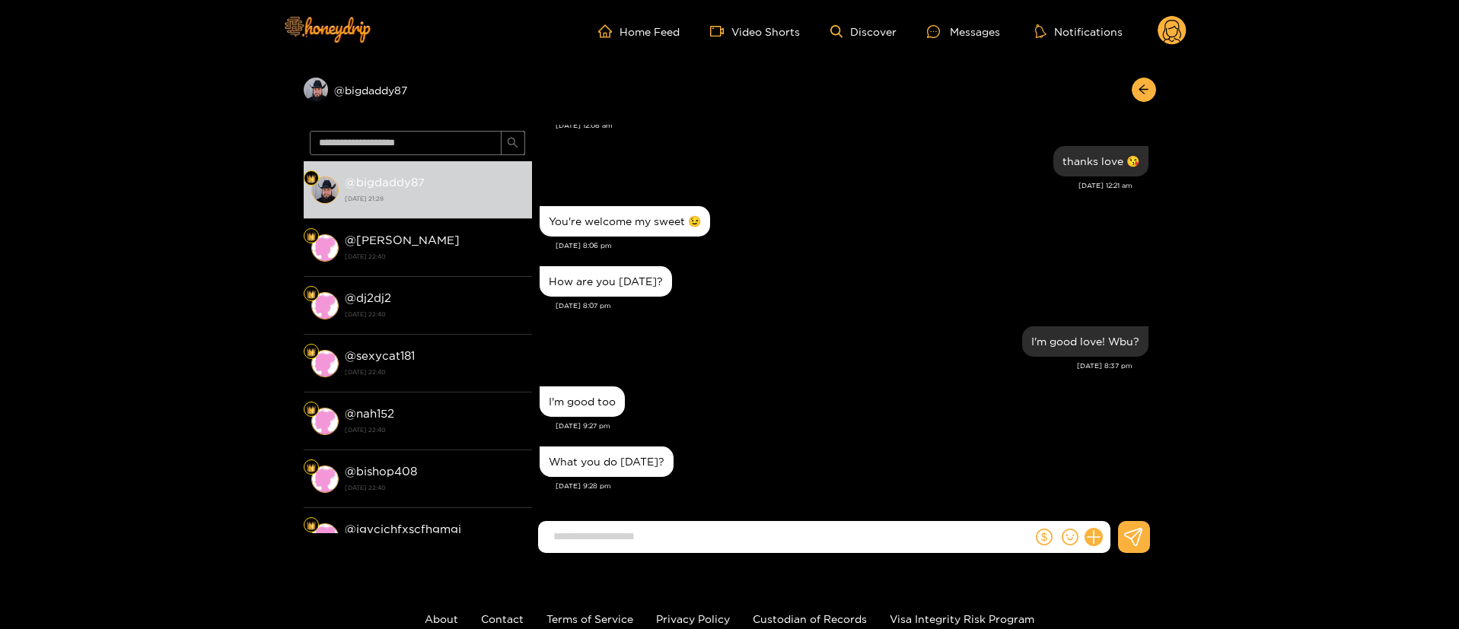
click at [747, 398] on div "I'm good too" at bounding box center [843, 402] width 609 height 38
click at [561, 402] on div "I'm good too" at bounding box center [582, 402] width 67 height 12
click at [837, 455] on div "What you do [DATE]?" at bounding box center [843, 462] width 609 height 38
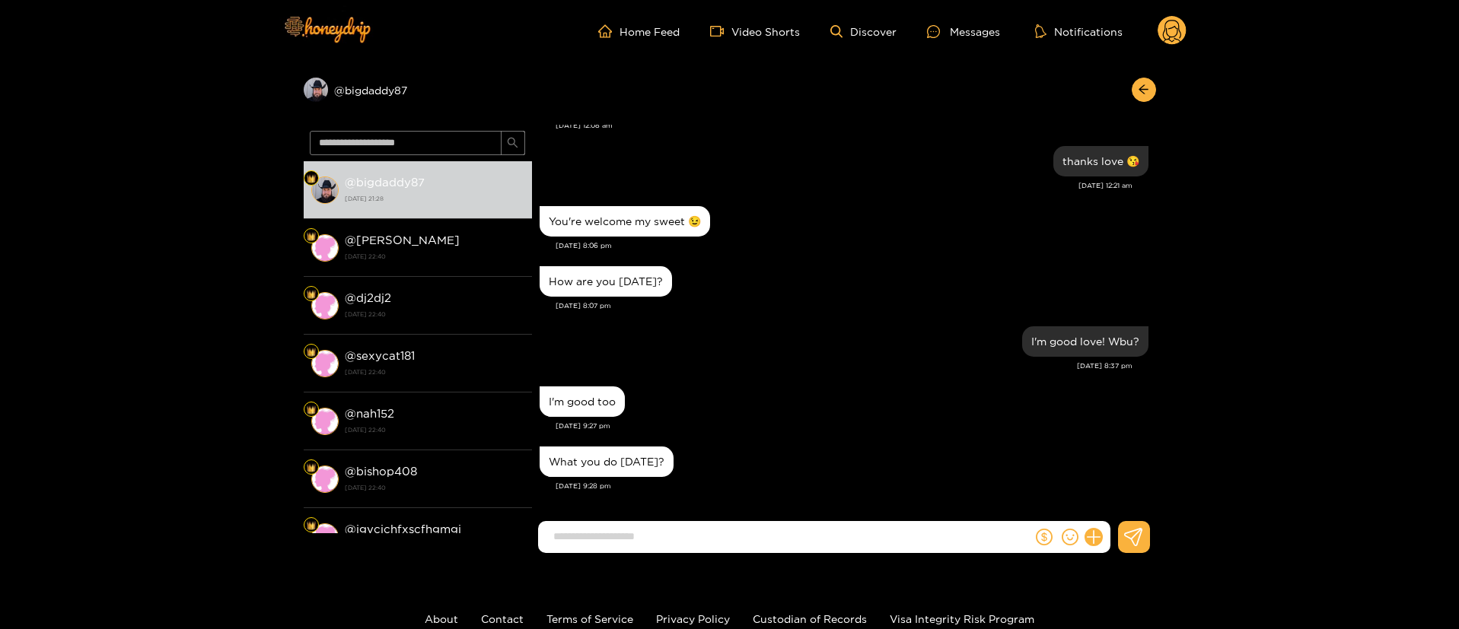
click at [750, 543] on input at bounding box center [789, 536] width 486 height 25
type input "*"
paste input "**********"
type input "**********"
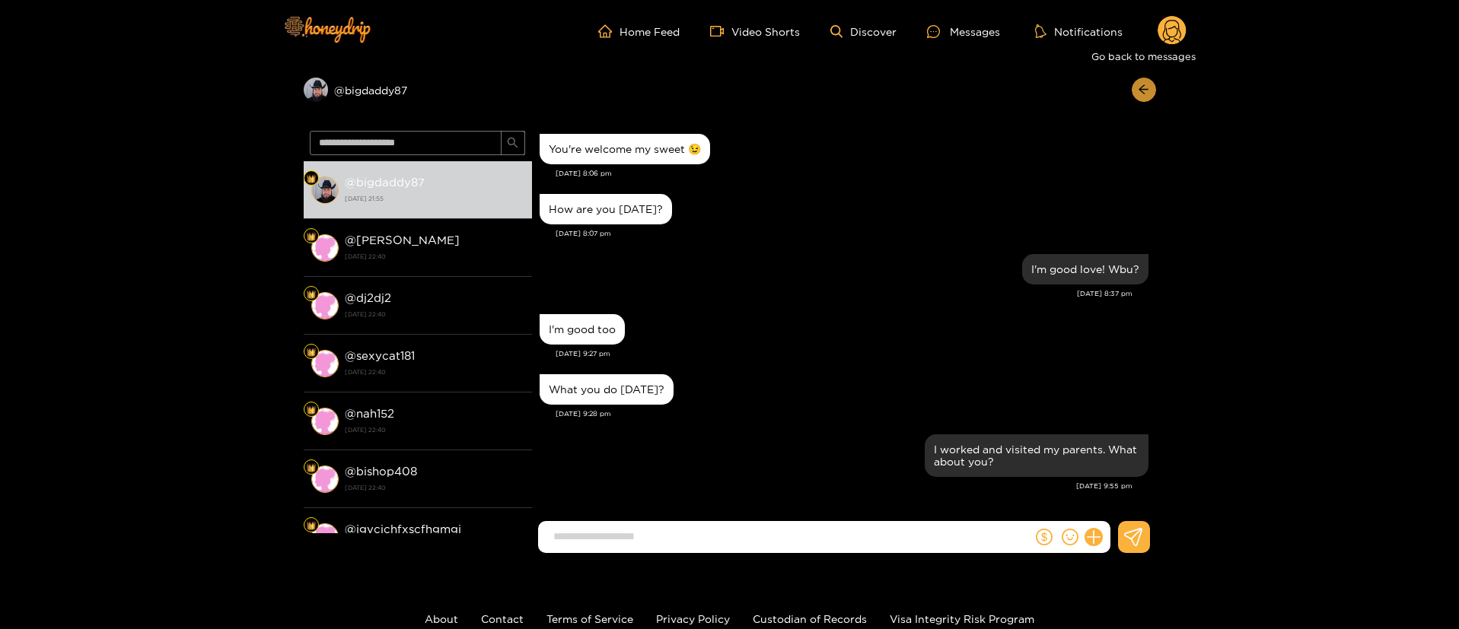
drag, startPoint x: 1146, startPoint y: 89, endPoint x: 1163, endPoint y: 44, distance: 47.9
click at [1146, 88] on icon "arrow-left" at bounding box center [1142, 89] width 11 height 11
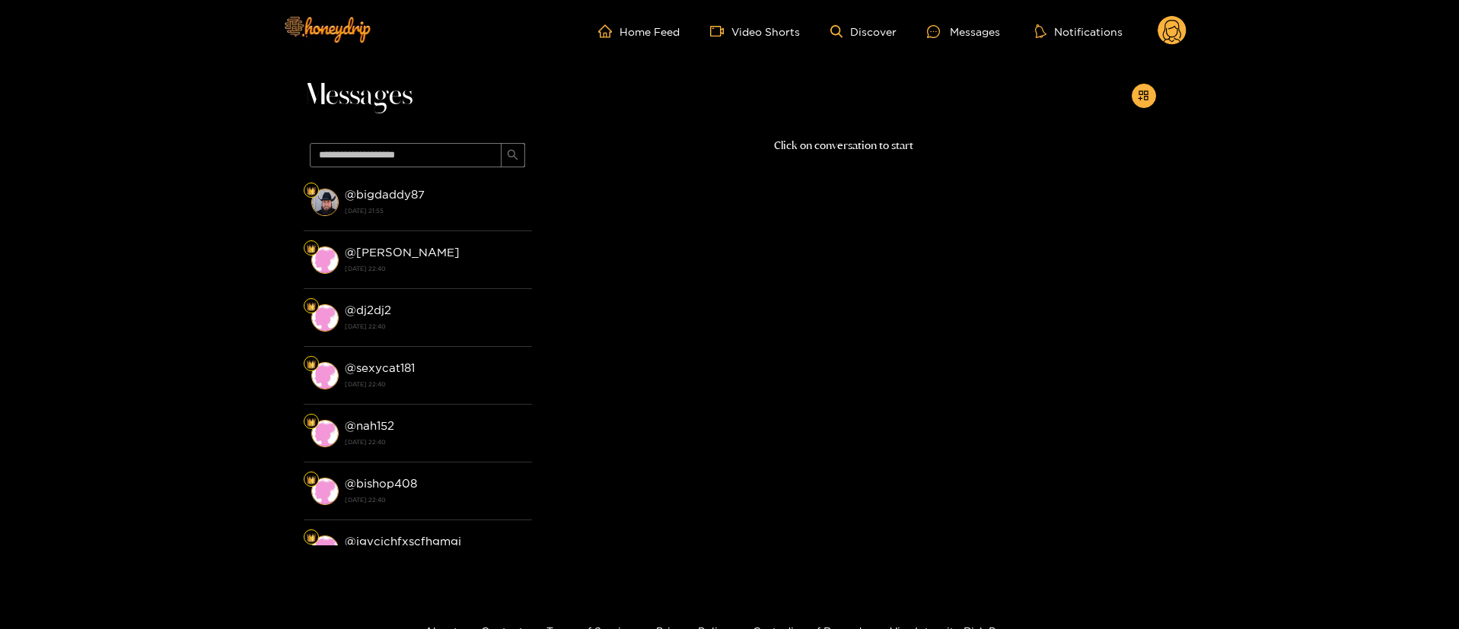
click at [1168, 39] on icon at bounding box center [1172, 33] width 18 height 27
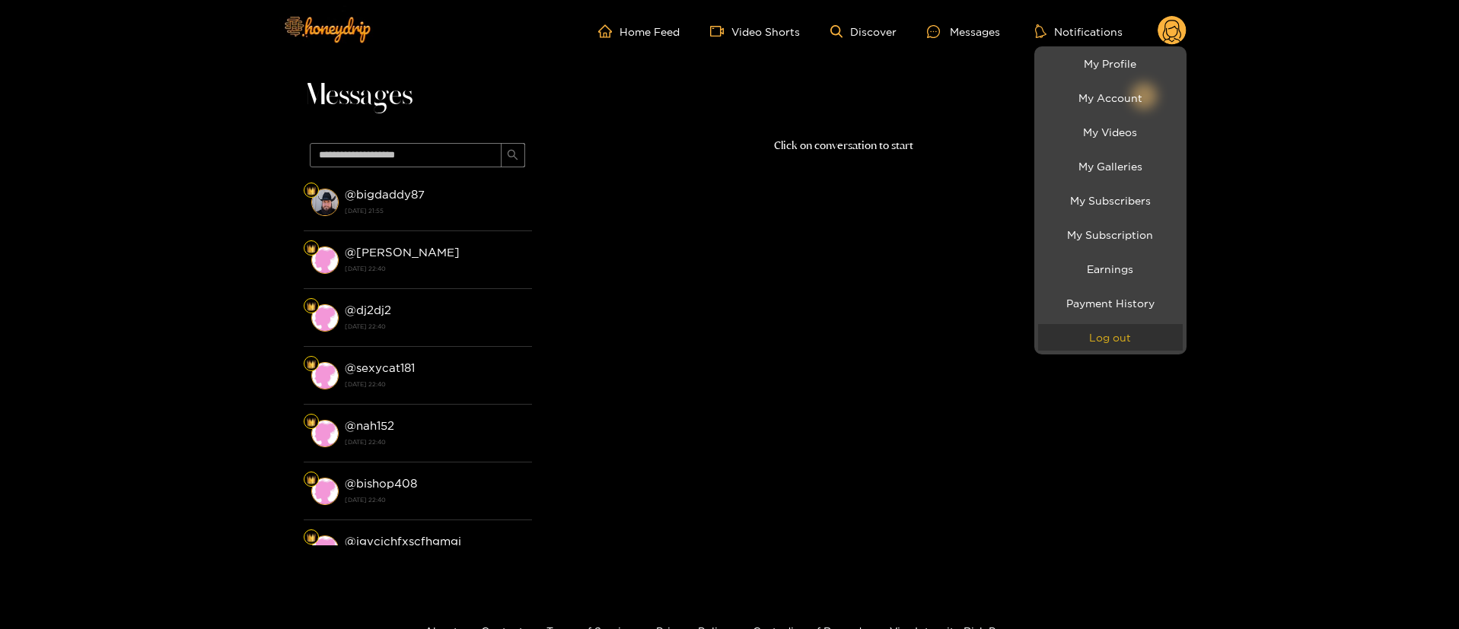
drag, startPoint x: 1112, startPoint y: 342, endPoint x: 1097, endPoint y: 325, distance: 22.7
click at [1111, 341] on button "Log out" at bounding box center [1110, 337] width 145 height 27
